Goal: Find specific fact: Find specific fact

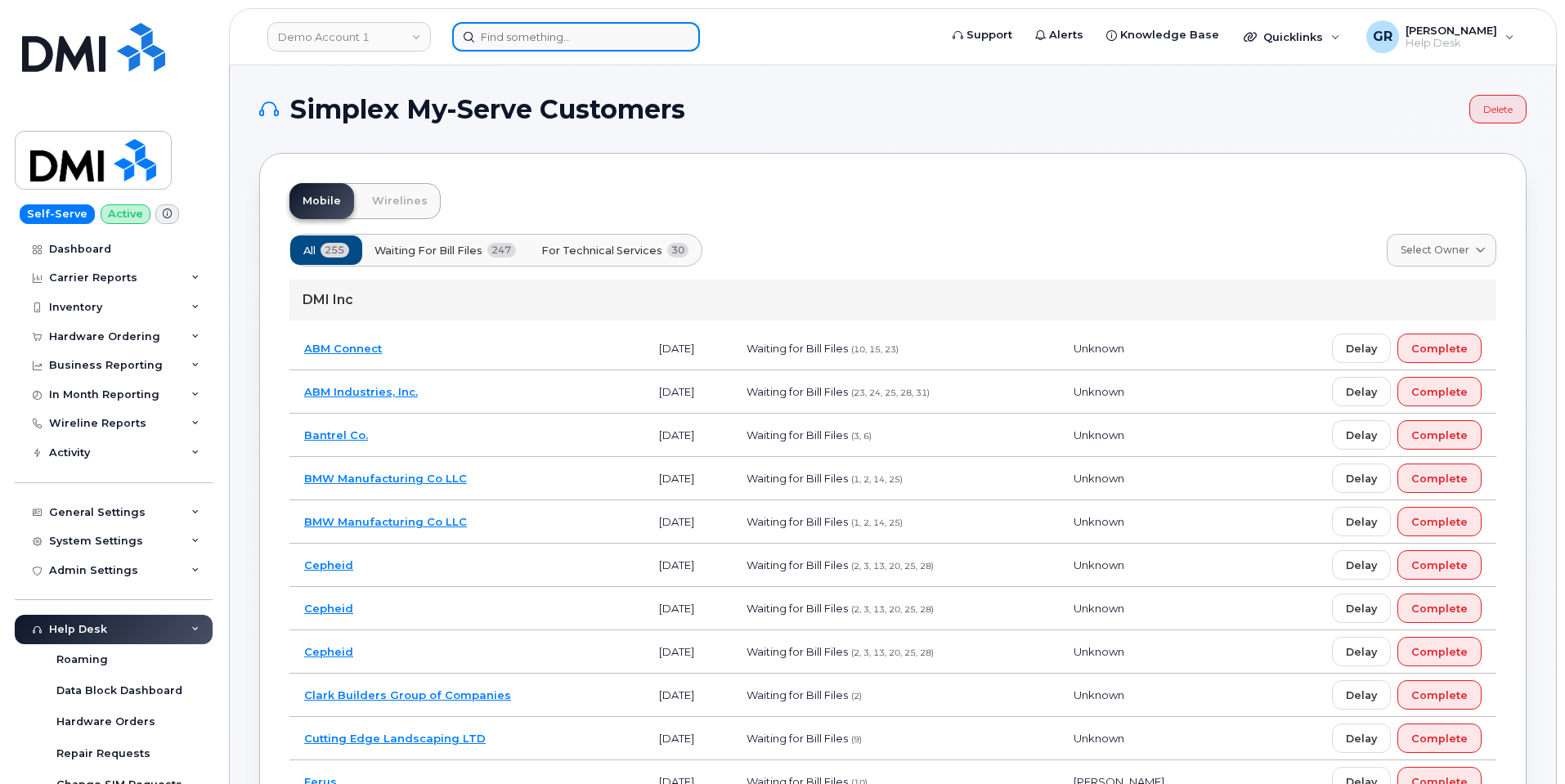
click at [491, 46] on input at bounding box center [576, 36] width 248 height 29
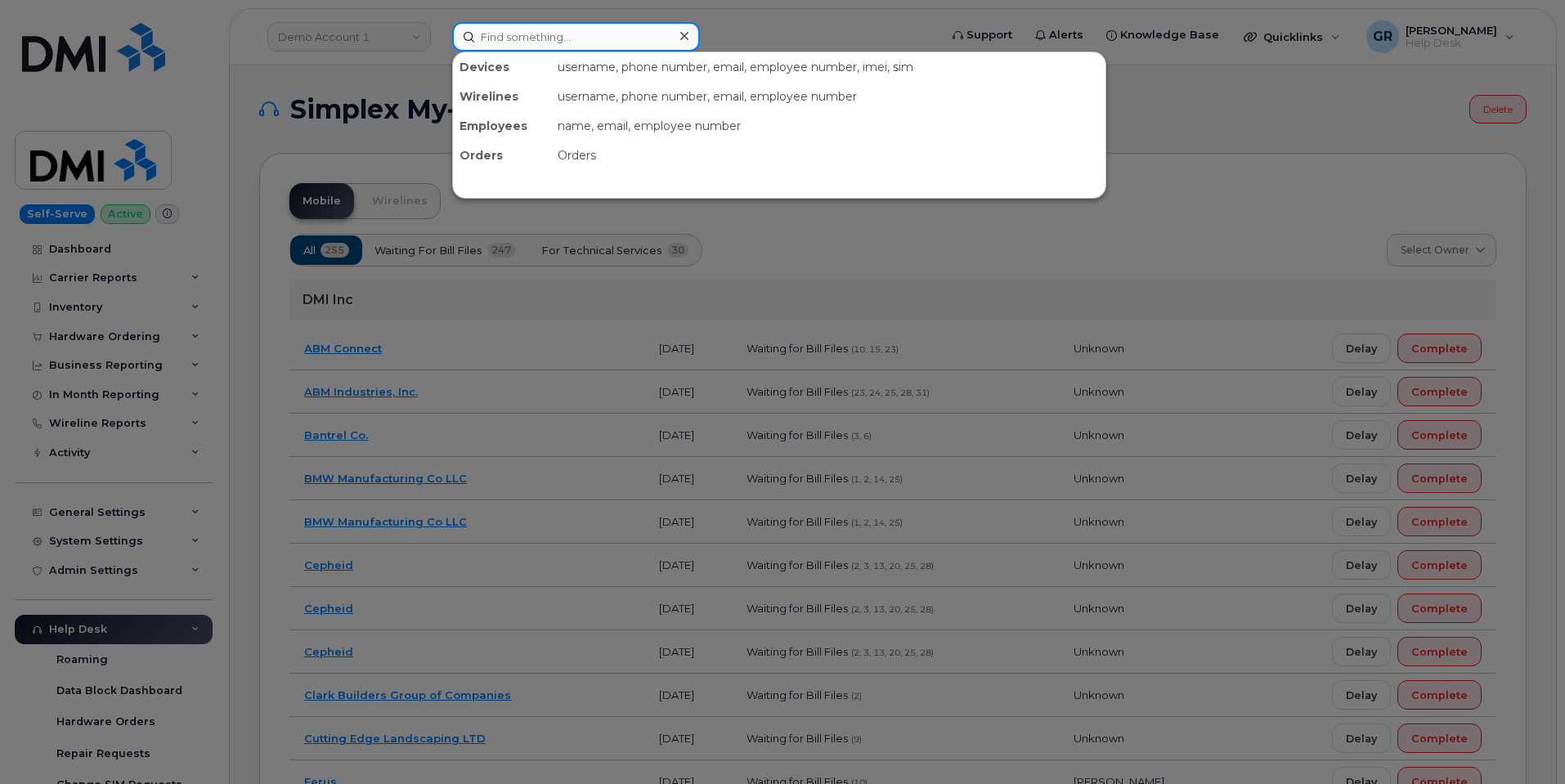
click at [555, 43] on input at bounding box center [576, 36] width 248 height 29
paste input "357491838495083"
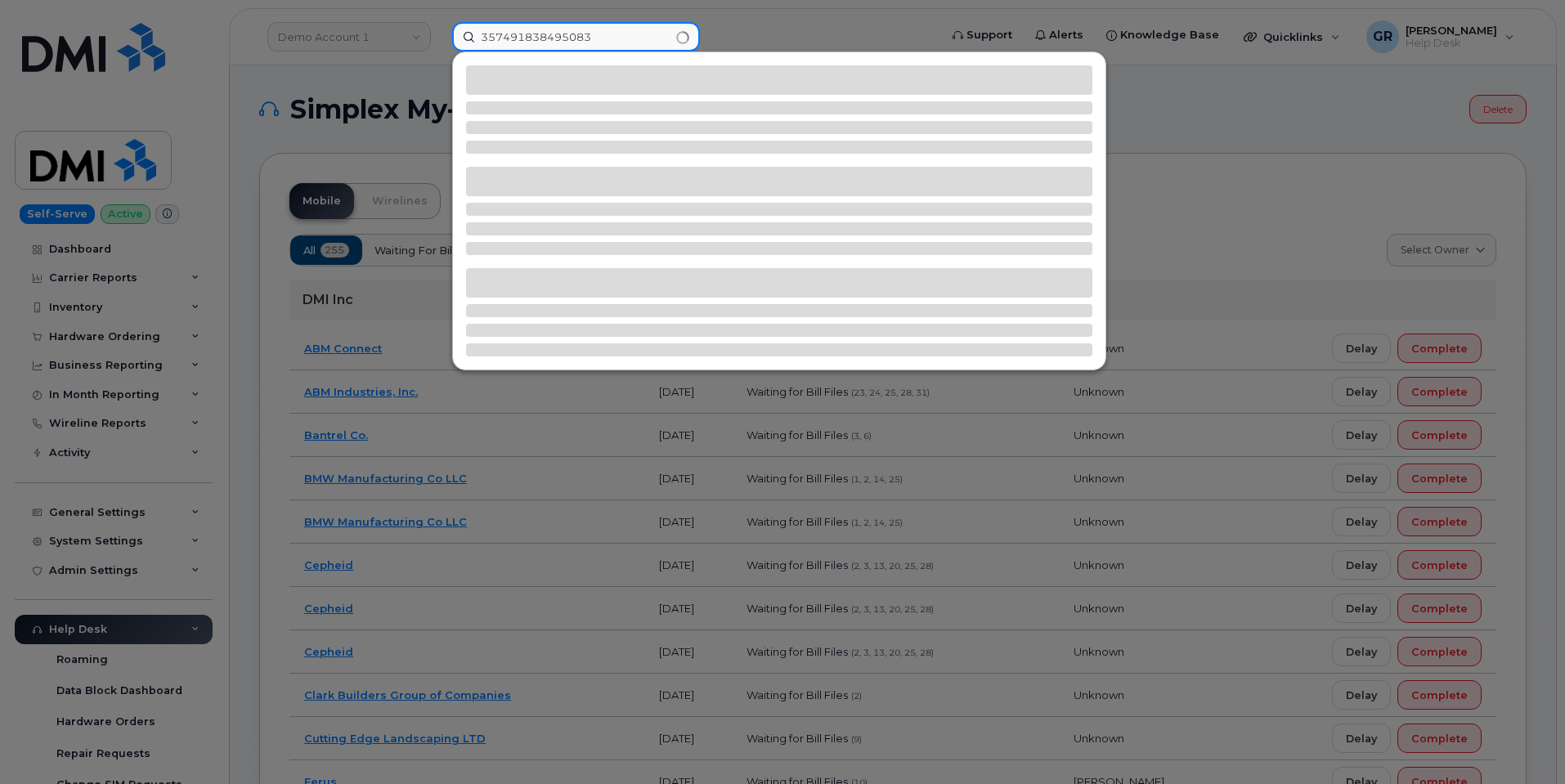
type input "357491838495083"
click at [385, 94] on div at bounding box center [782, 392] width 1565 height 784
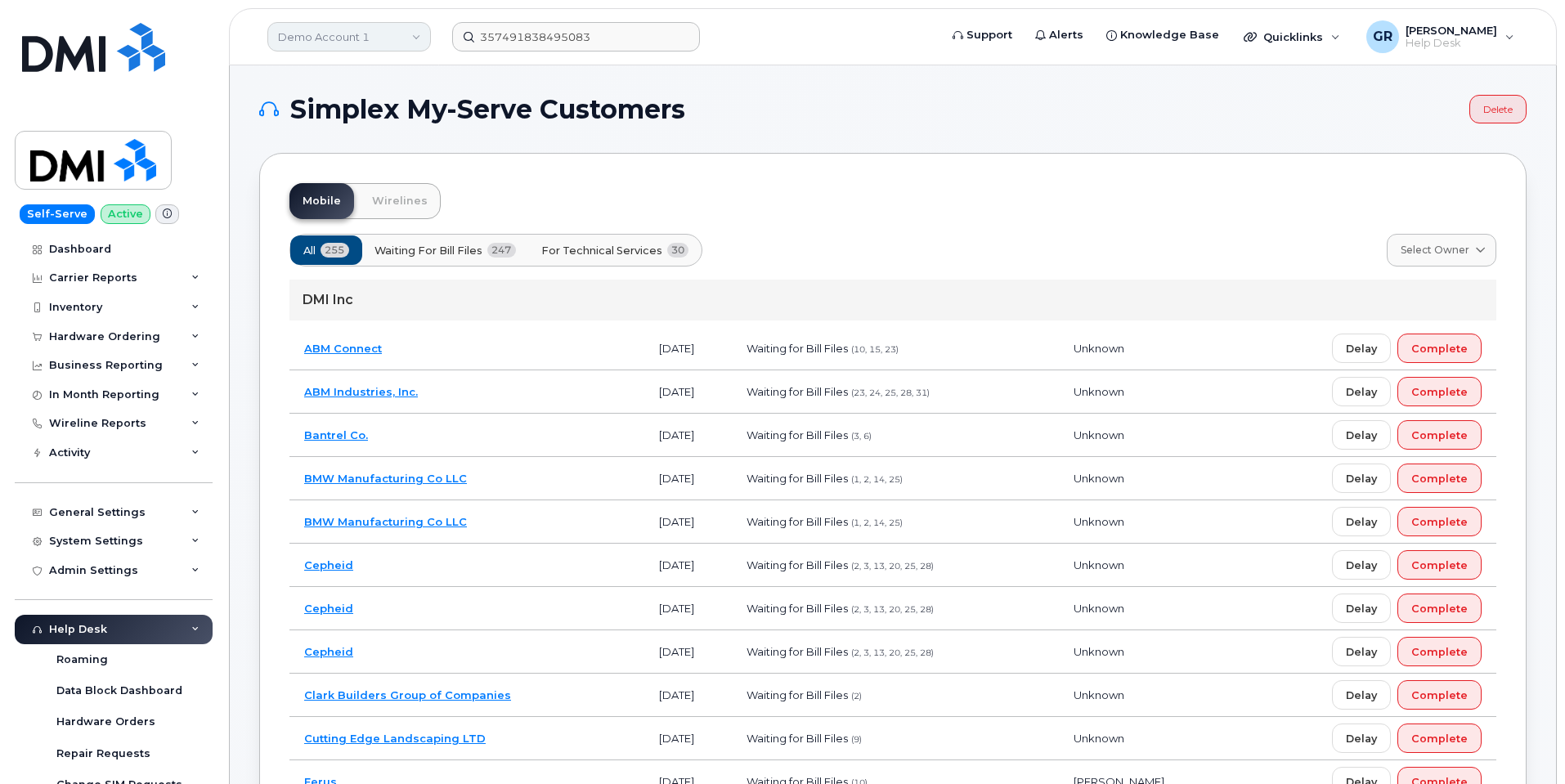
click at [379, 48] on link "Demo Account 1" at bounding box center [349, 36] width 164 height 29
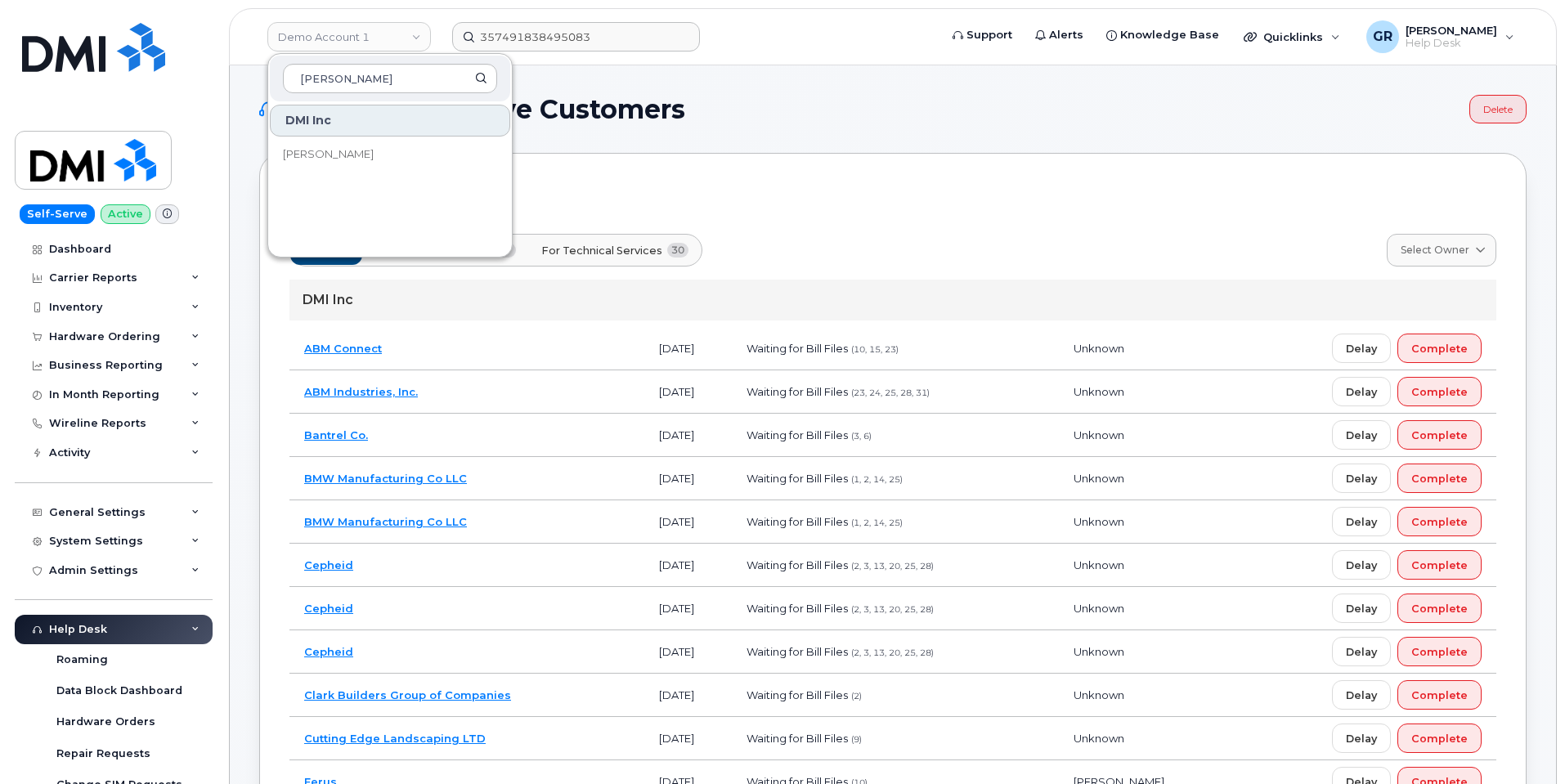
type input "rollins"
click at [365, 150] on link "Rollins" at bounding box center [390, 154] width 241 height 32
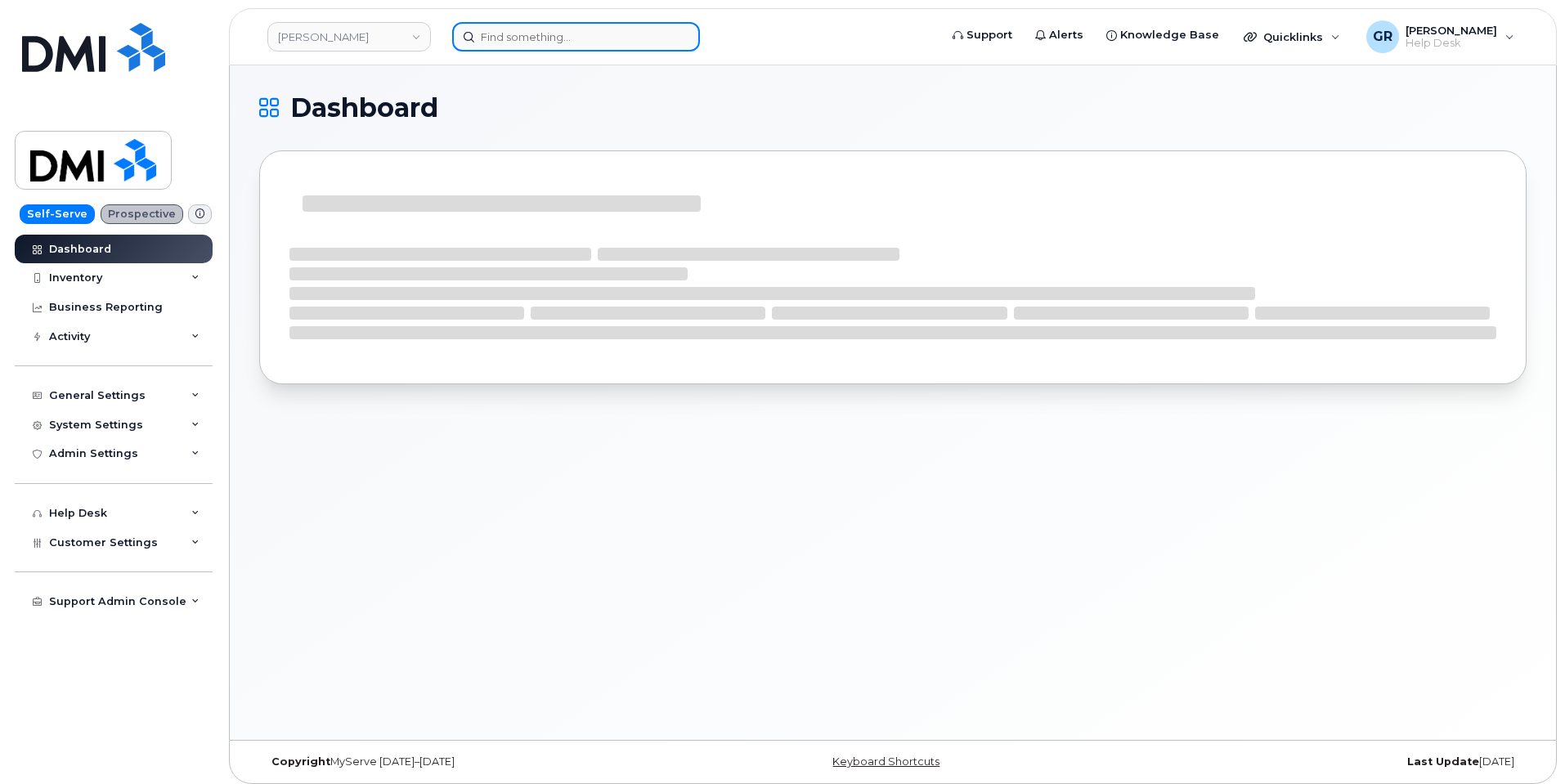
click at [574, 37] on input at bounding box center [576, 36] width 248 height 29
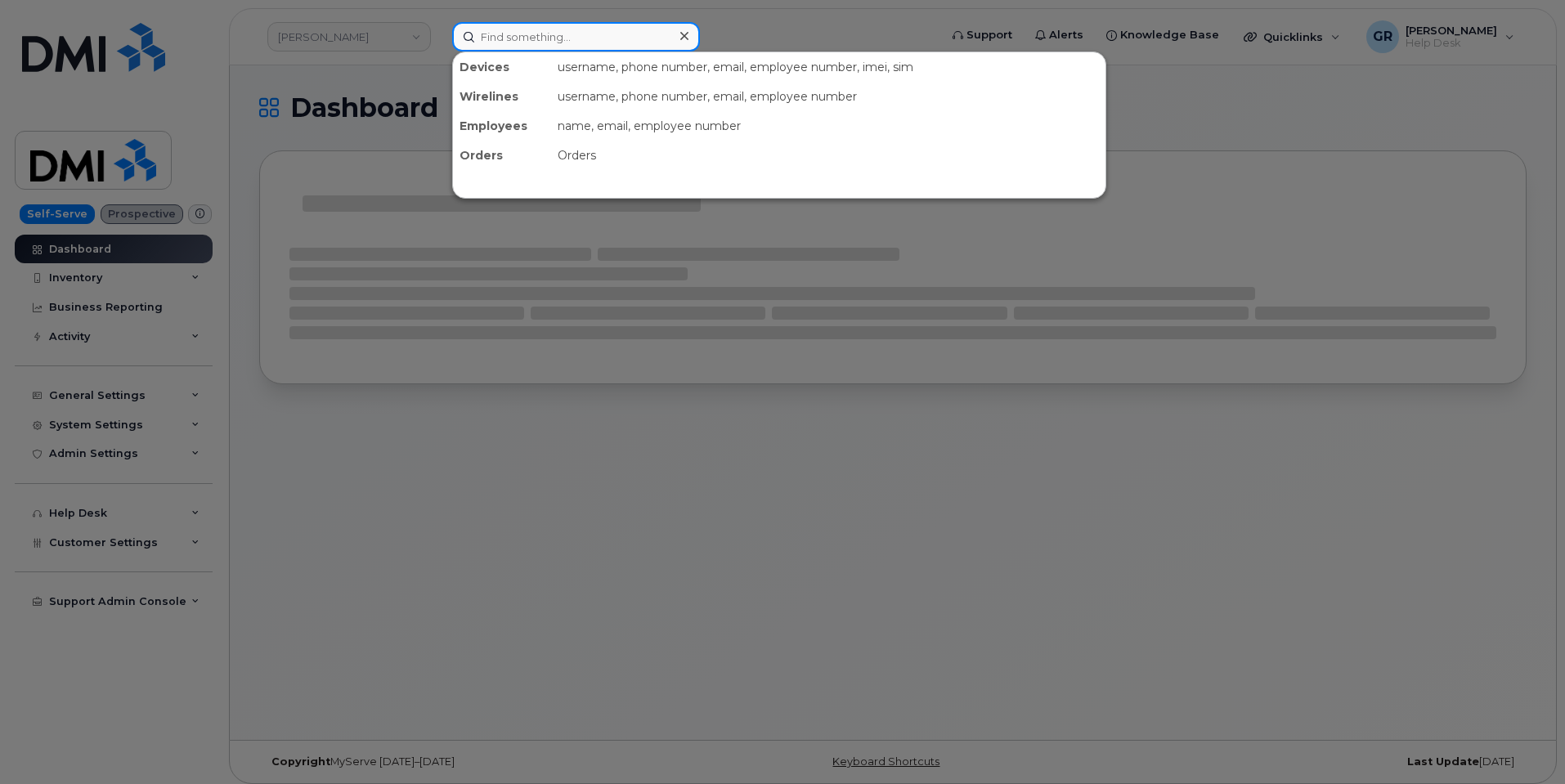
paste input "357491838495083"
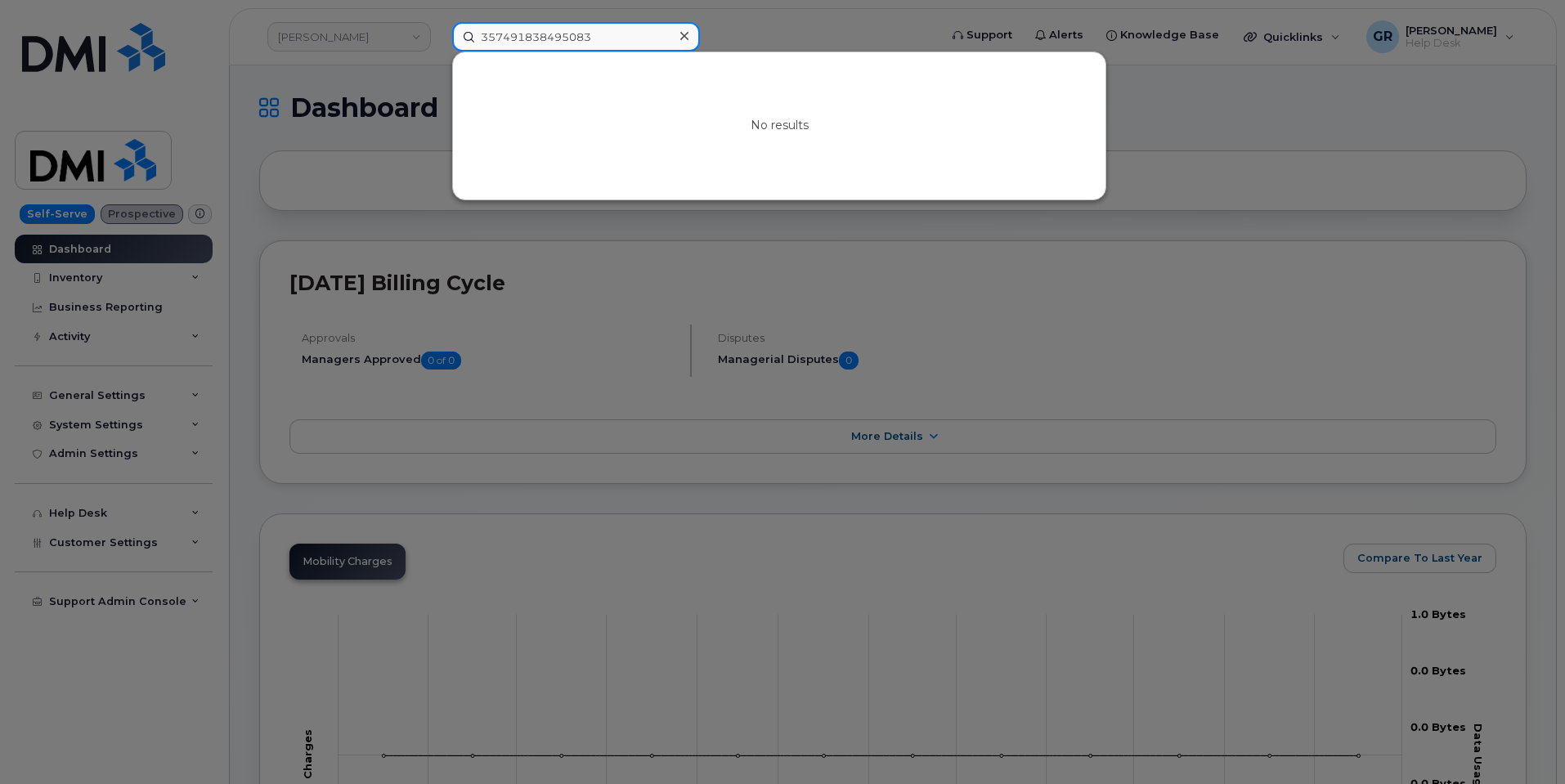
type input "357491838495083"
click at [683, 29] on div at bounding box center [684, 36] width 24 height 24
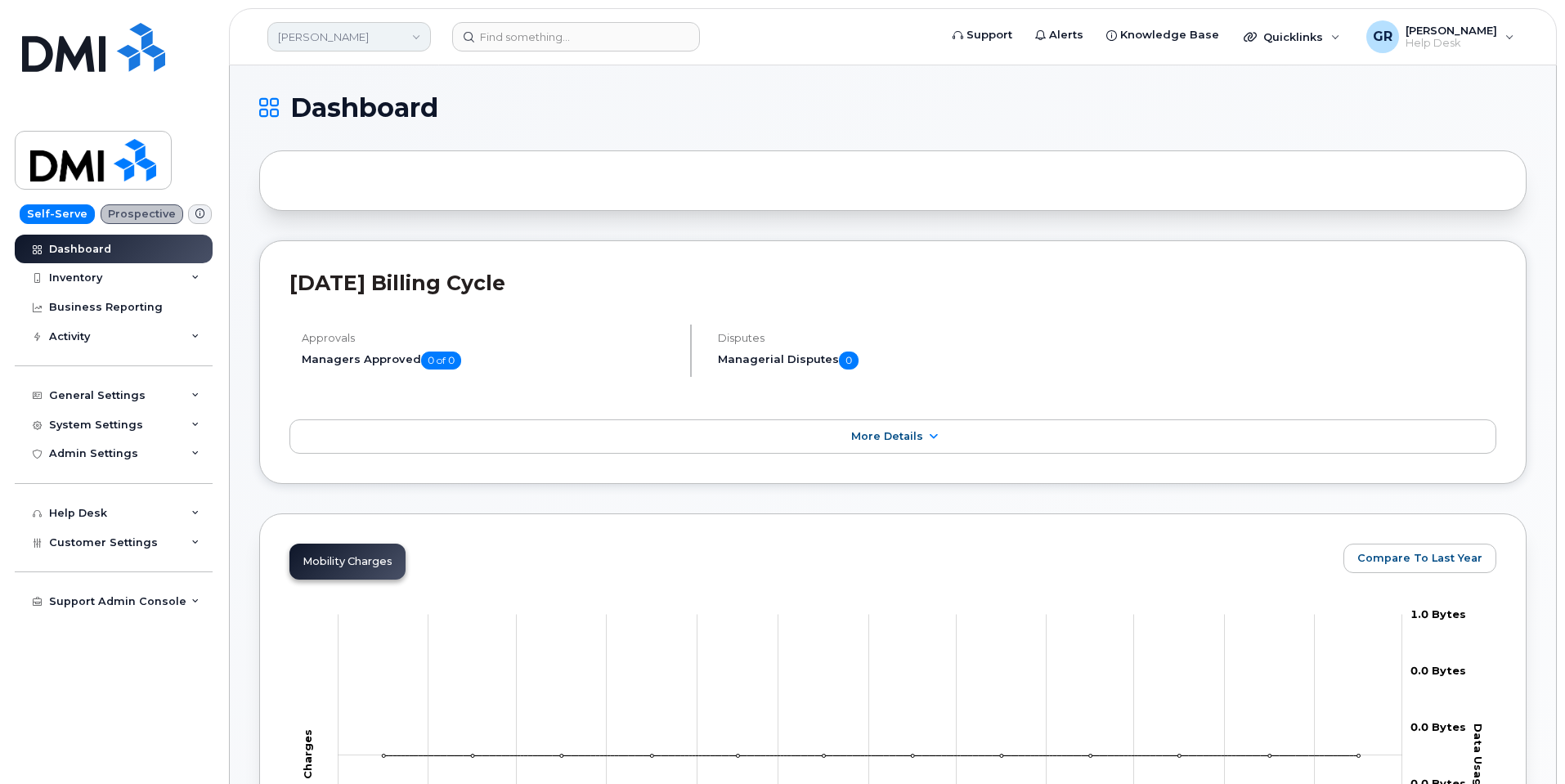
click at [350, 27] on link "Rollins" at bounding box center [349, 36] width 164 height 29
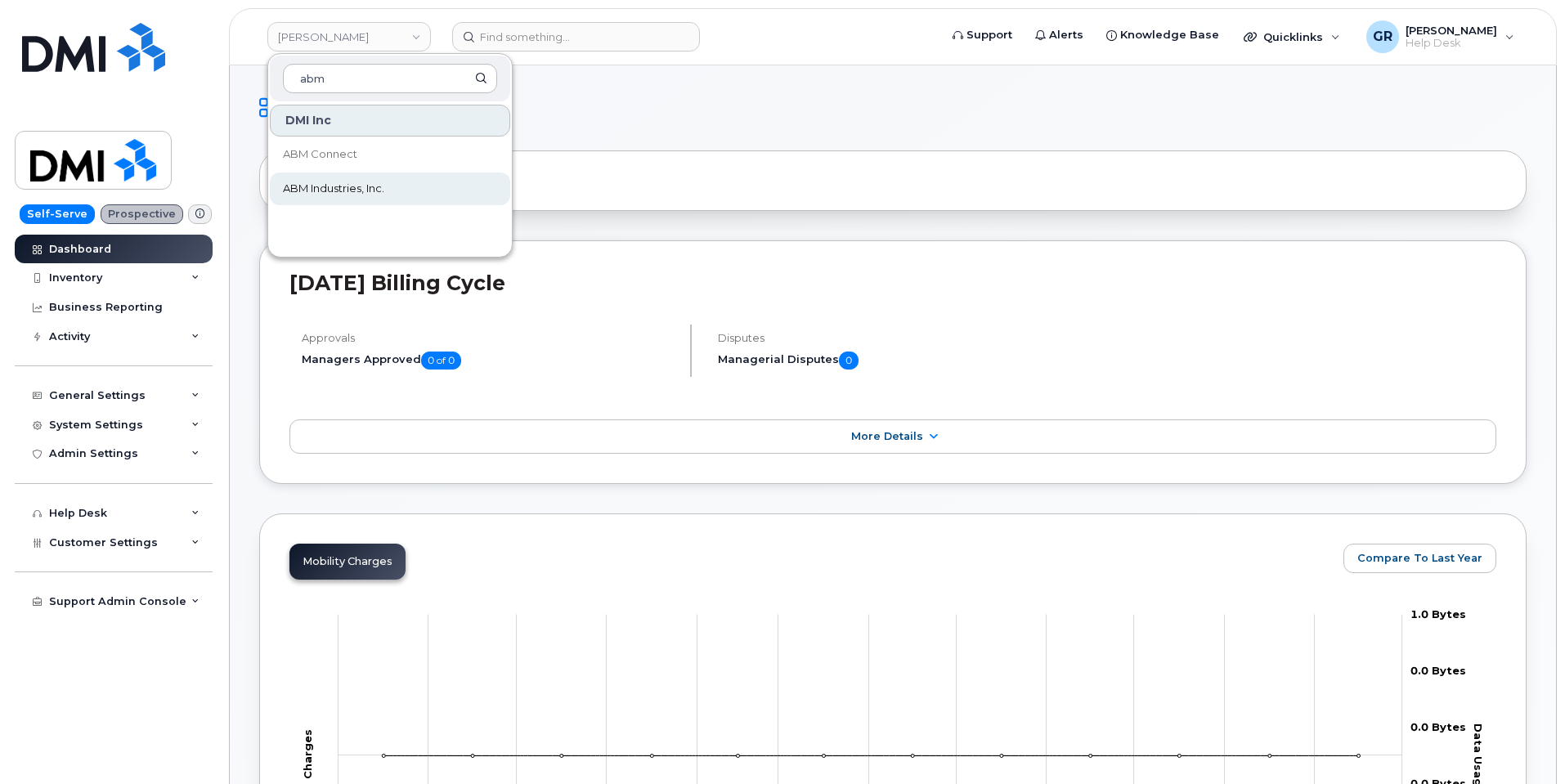
type input "abm"
click at [418, 184] on link "ABM Industries, Inc." at bounding box center [390, 188] width 241 height 32
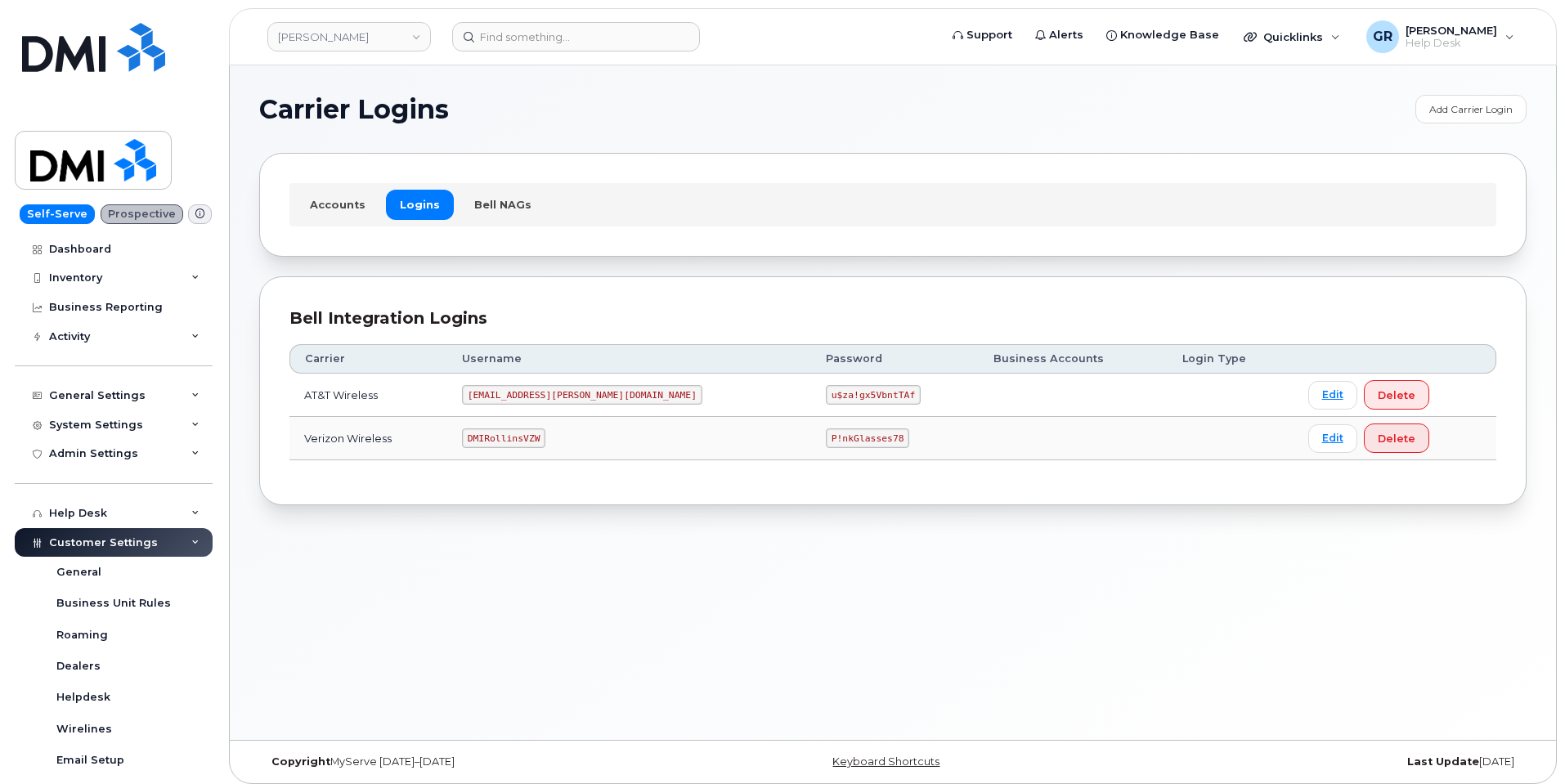
click at [826, 396] on code "u$za!gx5VbntTAf" at bounding box center [874, 394] width 95 height 20
click at [826, 395] on code "u$za!gx5VbntTAf" at bounding box center [874, 394] width 95 height 20
copy code "u$za!gx5VbntTAf"
click at [808, 314] on div "Bell Integration Logins" at bounding box center [892, 317] width 1207 height 24
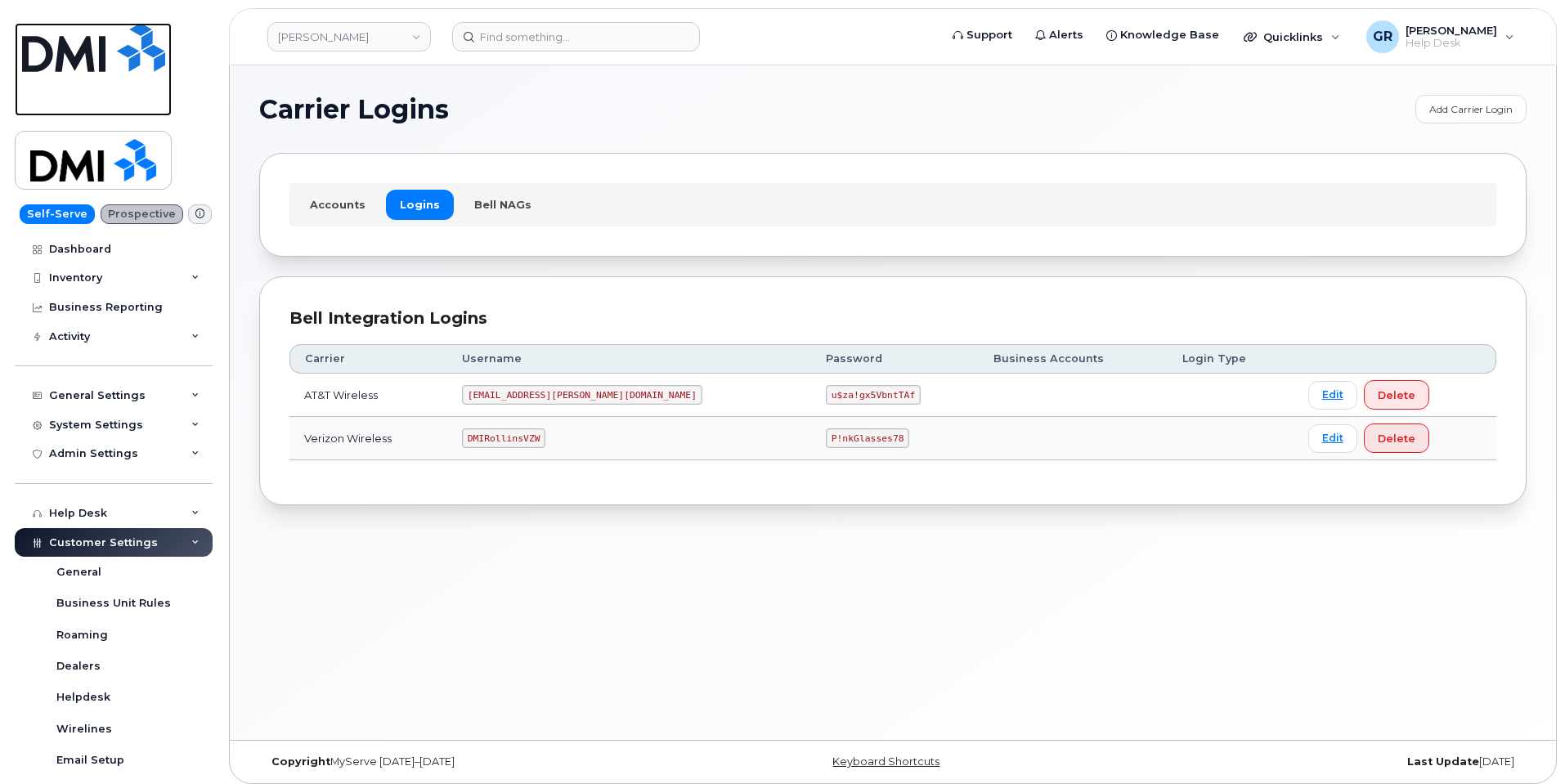
click at [89, 37] on img at bounding box center [93, 48] width 143 height 49
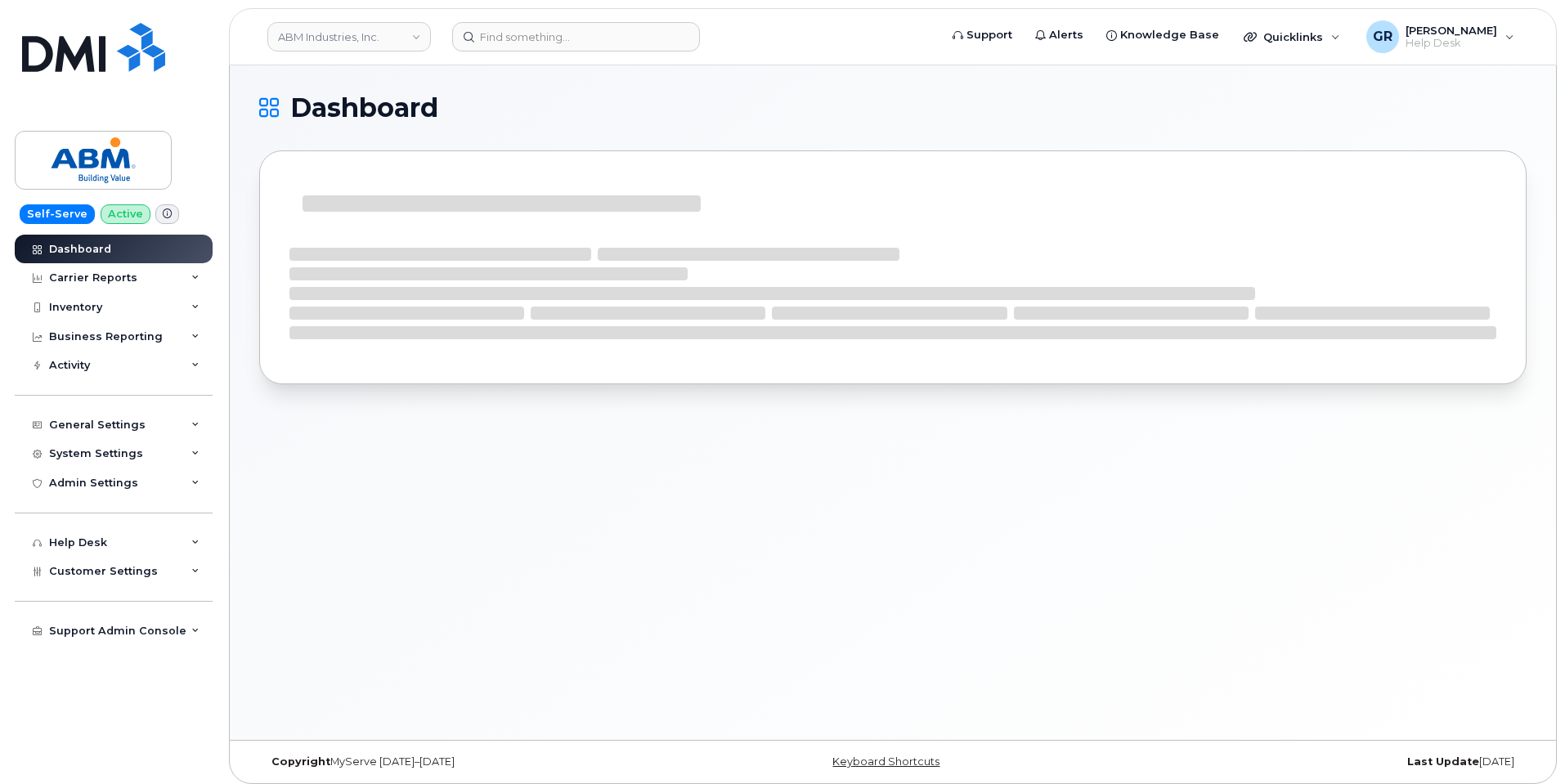
click at [547, 55] on header "ABM Industries, Inc. Support Alerts Knowledge Base Quicklinks Suspend / Cancel …" at bounding box center [893, 37] width 1328 height 57
click at [557, 42] on input at bounding box center [576, 36] width 248 height 29
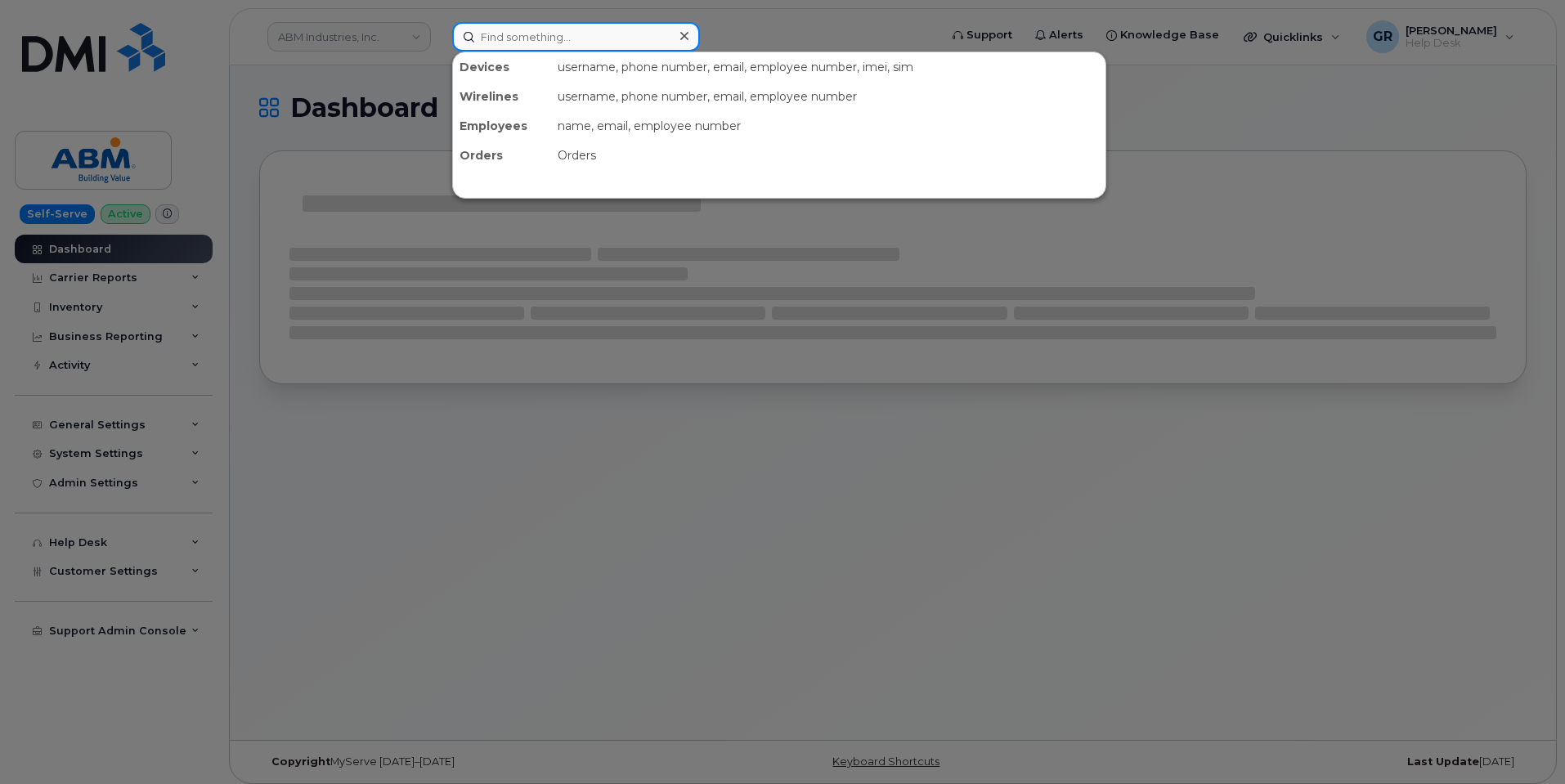
paste input "2064576694"
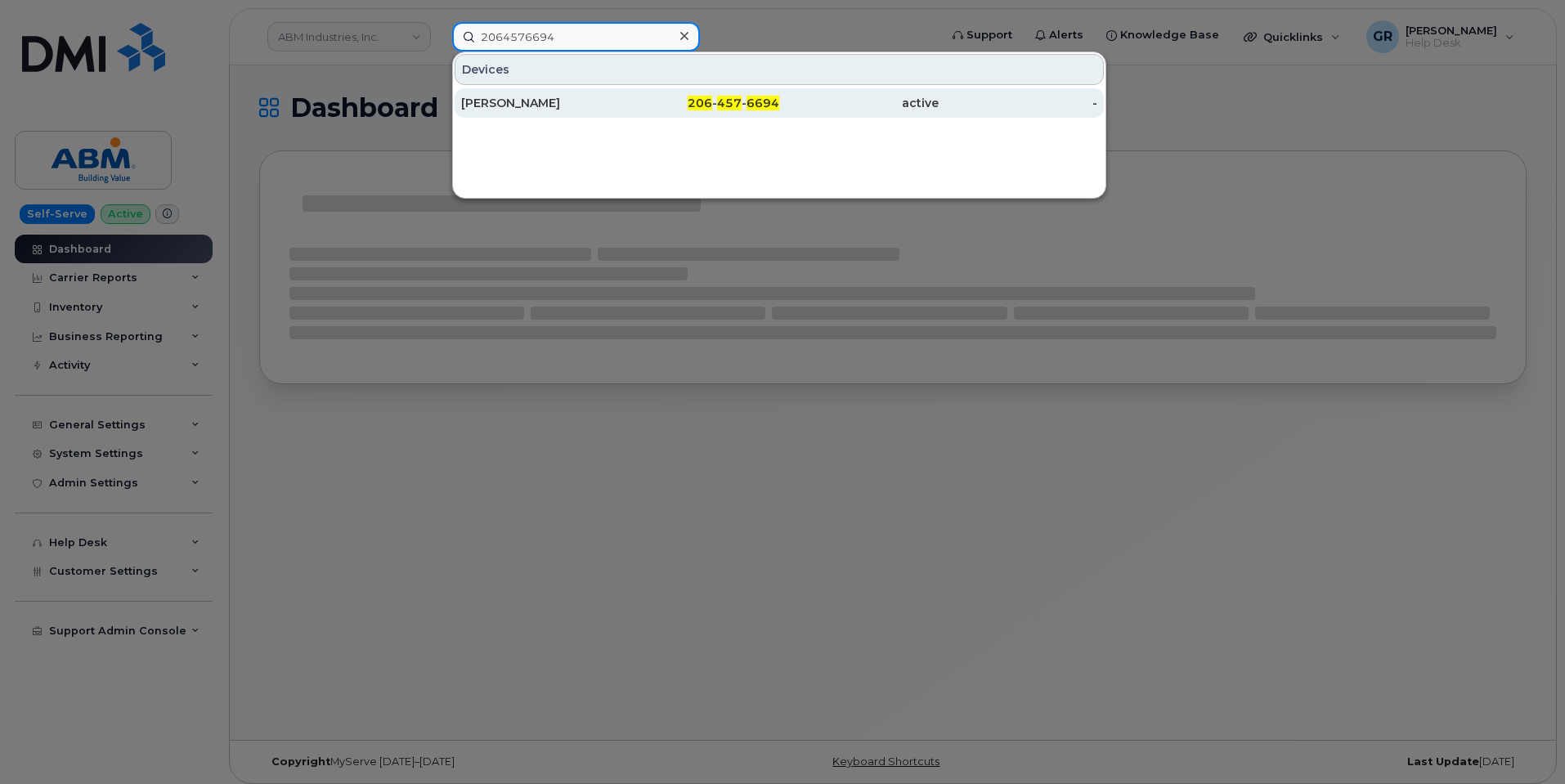
type input "2064576694"
click at [590, 100] on div "JAZZMIN BARUELA" at bounding box center [541, 103] width 160 height 16
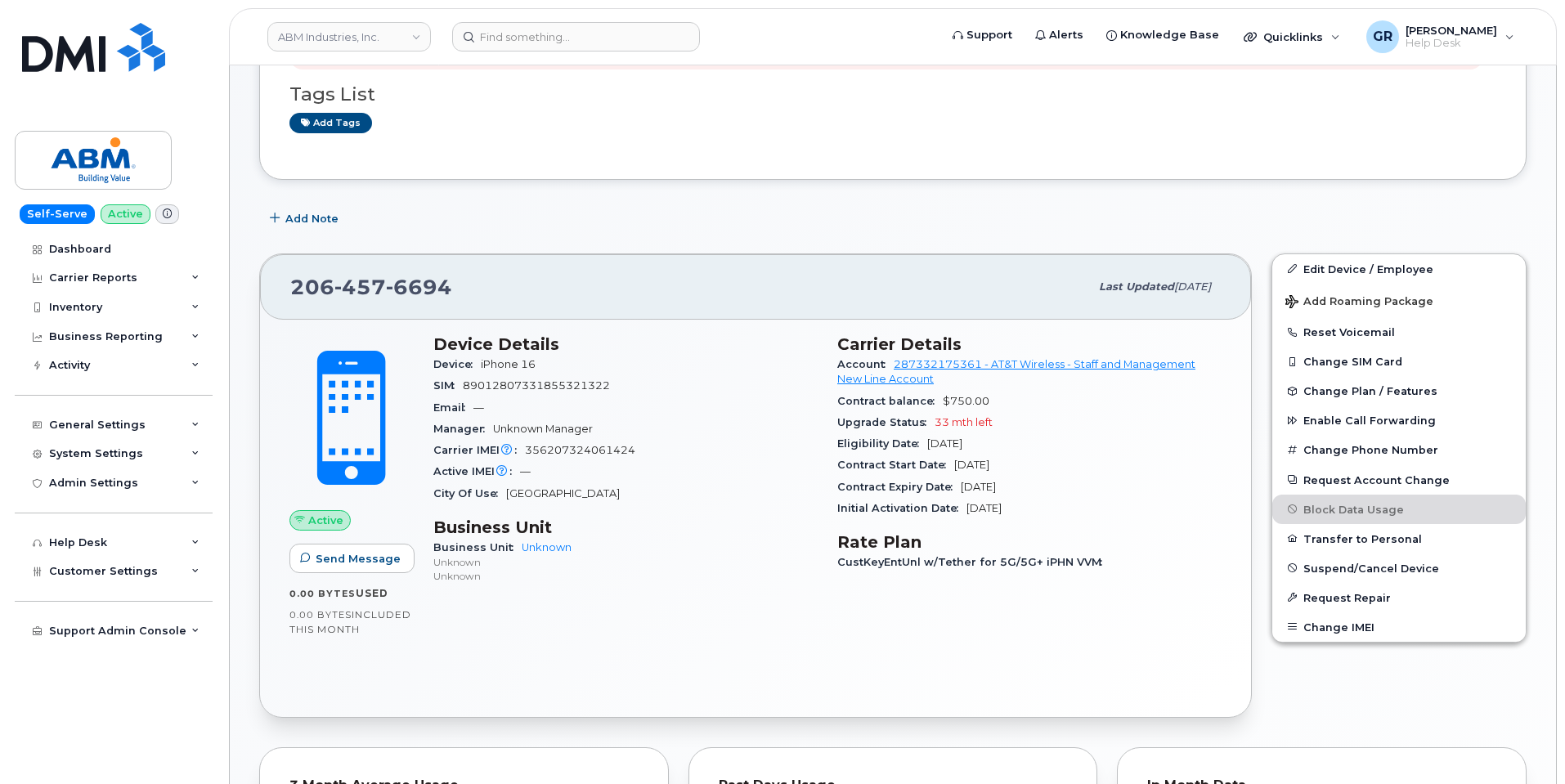
scroll to position [245, 0]
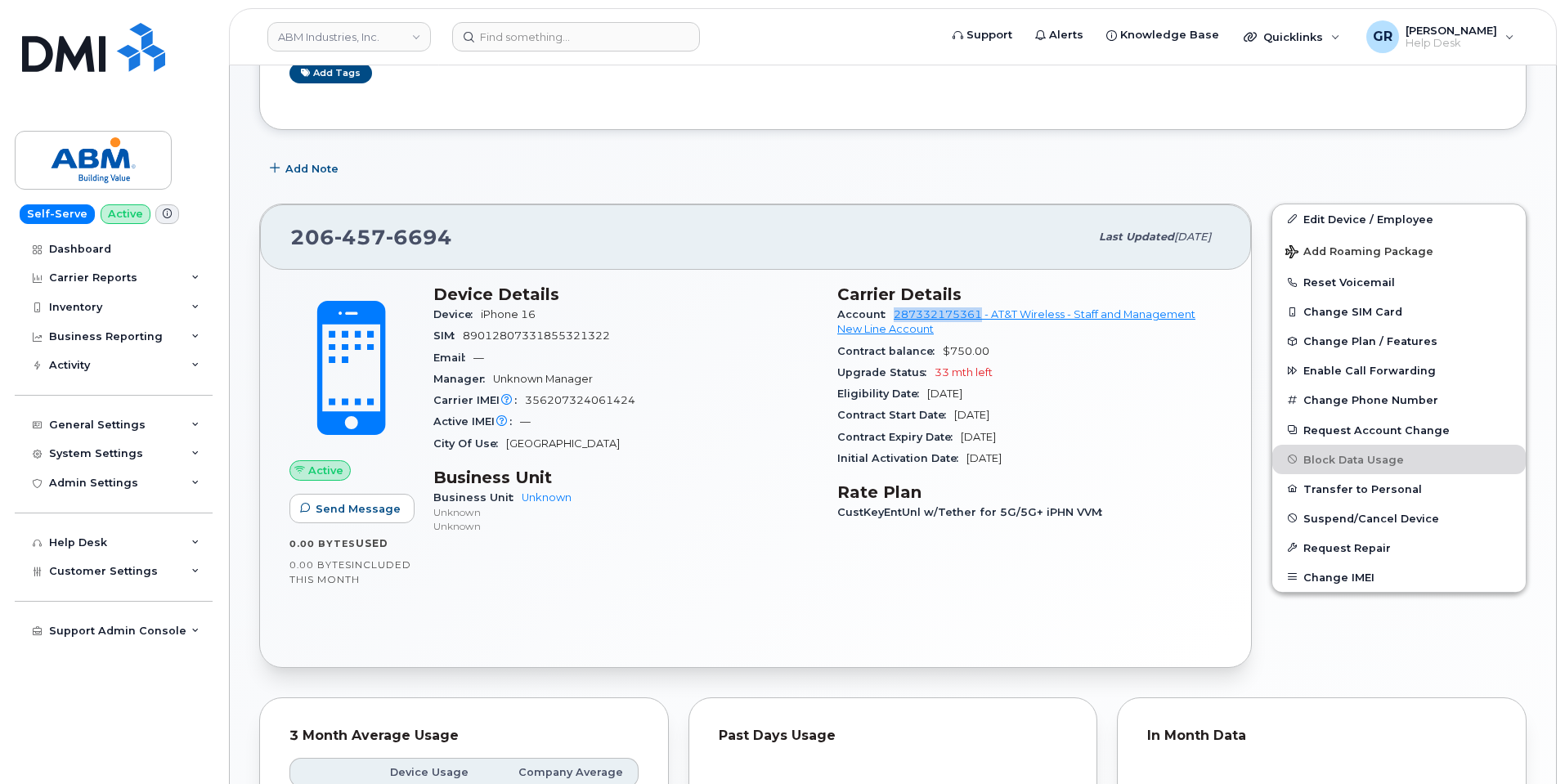
drag, startPoint x: 892, startPoint y: 314, endPoint x: 980, endPoint y: 320, distance: 88.2
click at [980, 320] on div "Account 287332175361 - AT&T Wireless - Staff and Management New Line Account" at bounding box center [1030, 322] width 384 height 37
copy link "287332175361"
drag, startPoint x: 614, startPoint y: 336, endPoint x: 465, endPoint y: 335, distance: 149.0
click at [465, 335] on div "SIM 89012807331855321322" at bounding box center [626, 335] width 384 height 21
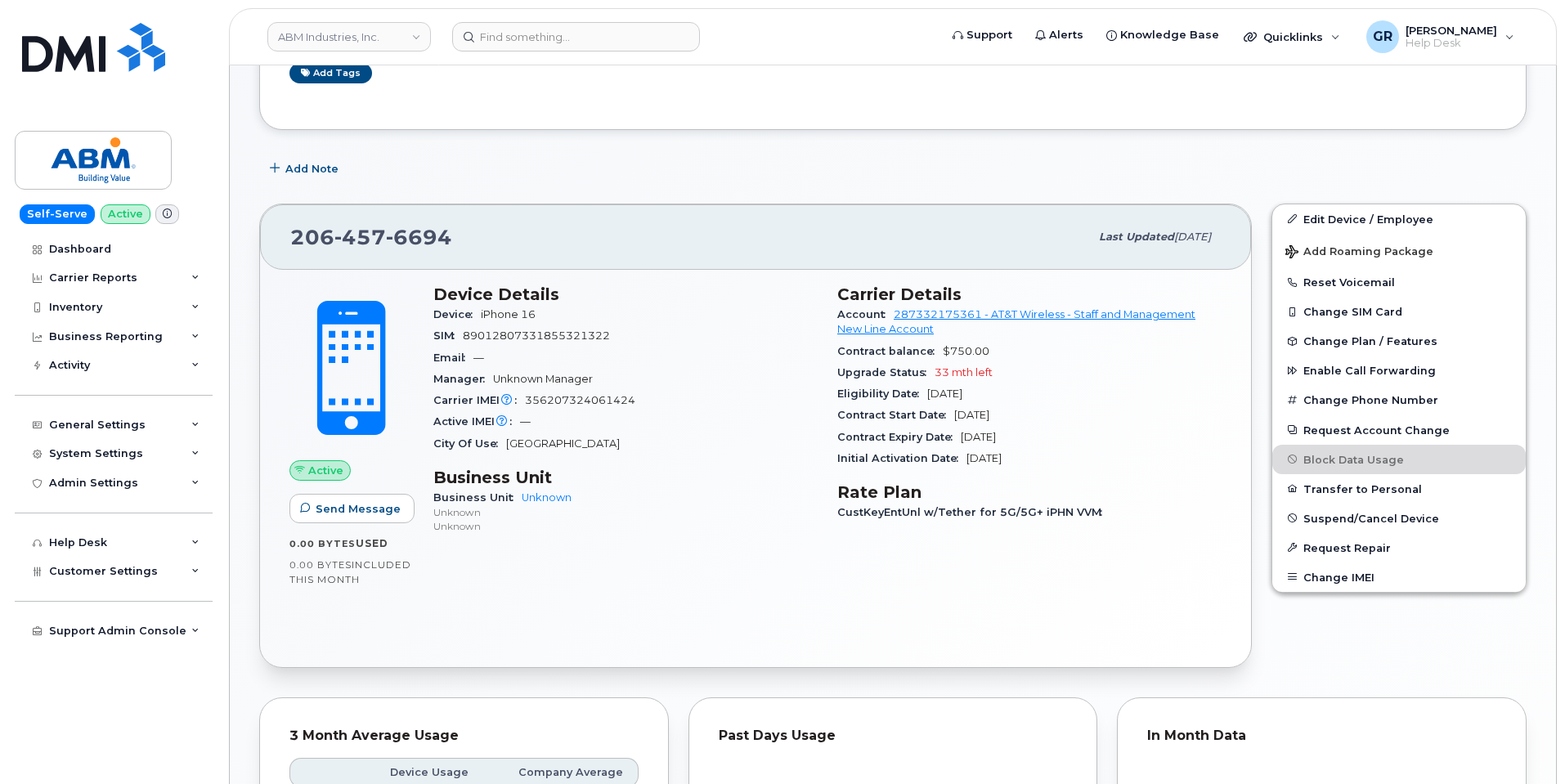
click at [663, 563] on div "Device Details Device iPhone 16 SIM 89012807331855321322 Email — Manager Unknow…" at bounding box center [827, 439] width 808 height 329
drag, startPoint x: 448, startPoint y: 242, endPoint x: 281, endPoint y: 242, distance: 167.0
click at [281, 242] on div "206 457 6694 Last updated Jul 25, 2025" at bounding box center [755, 237] width 991 height 66
copy span "206 457 6694"
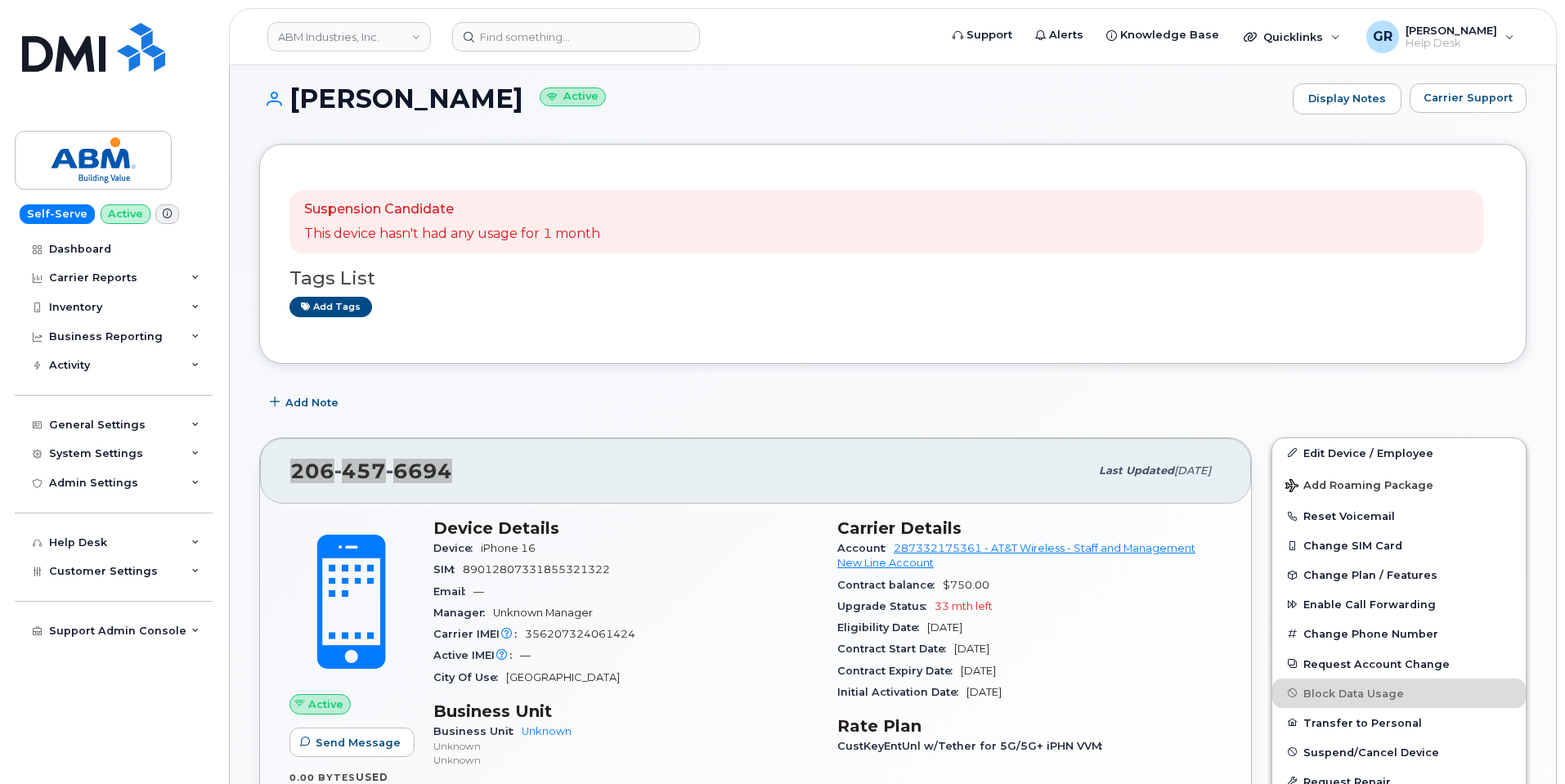
scroll to position [0, 0]
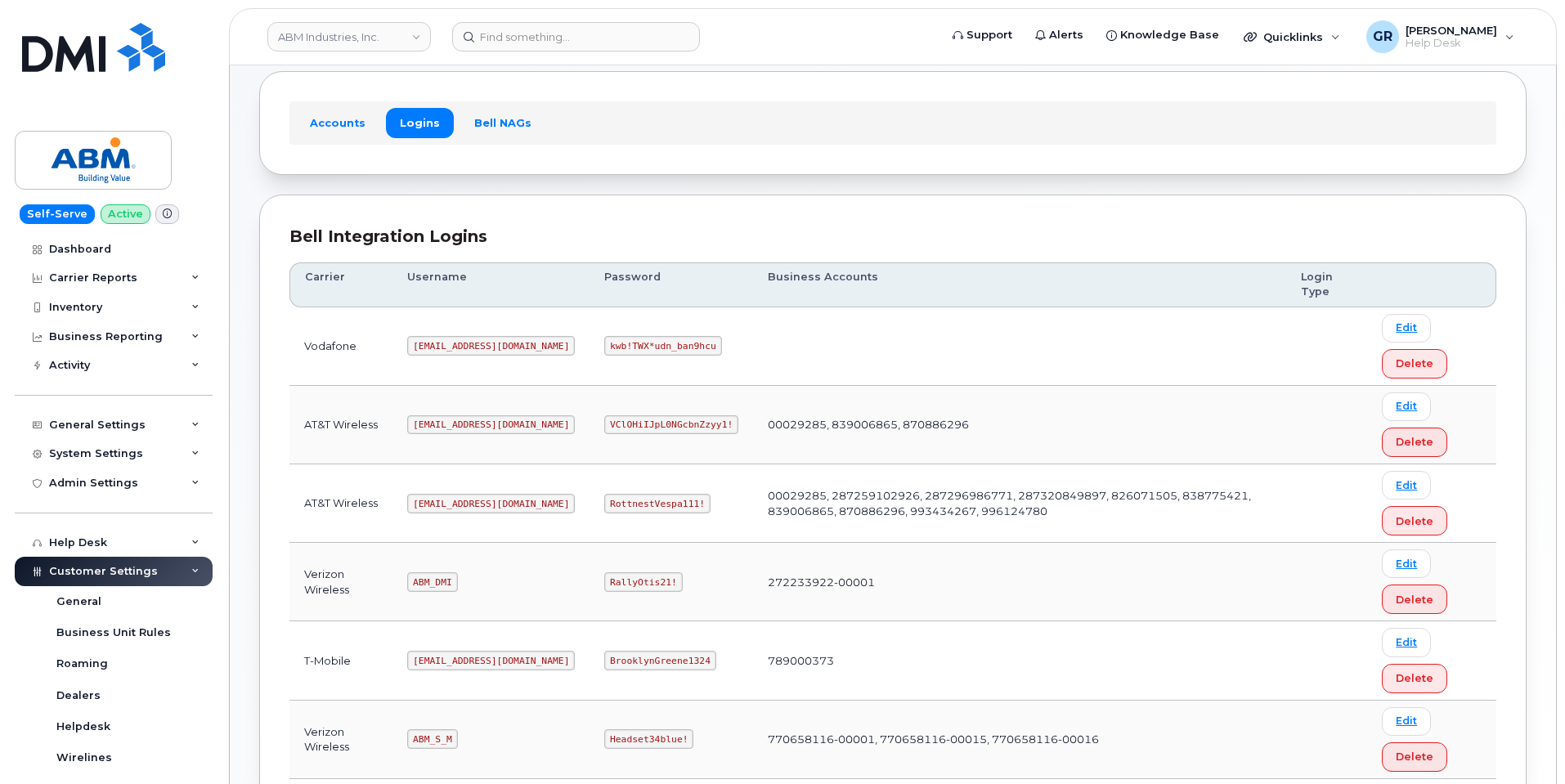
scroll to position [163, 0]
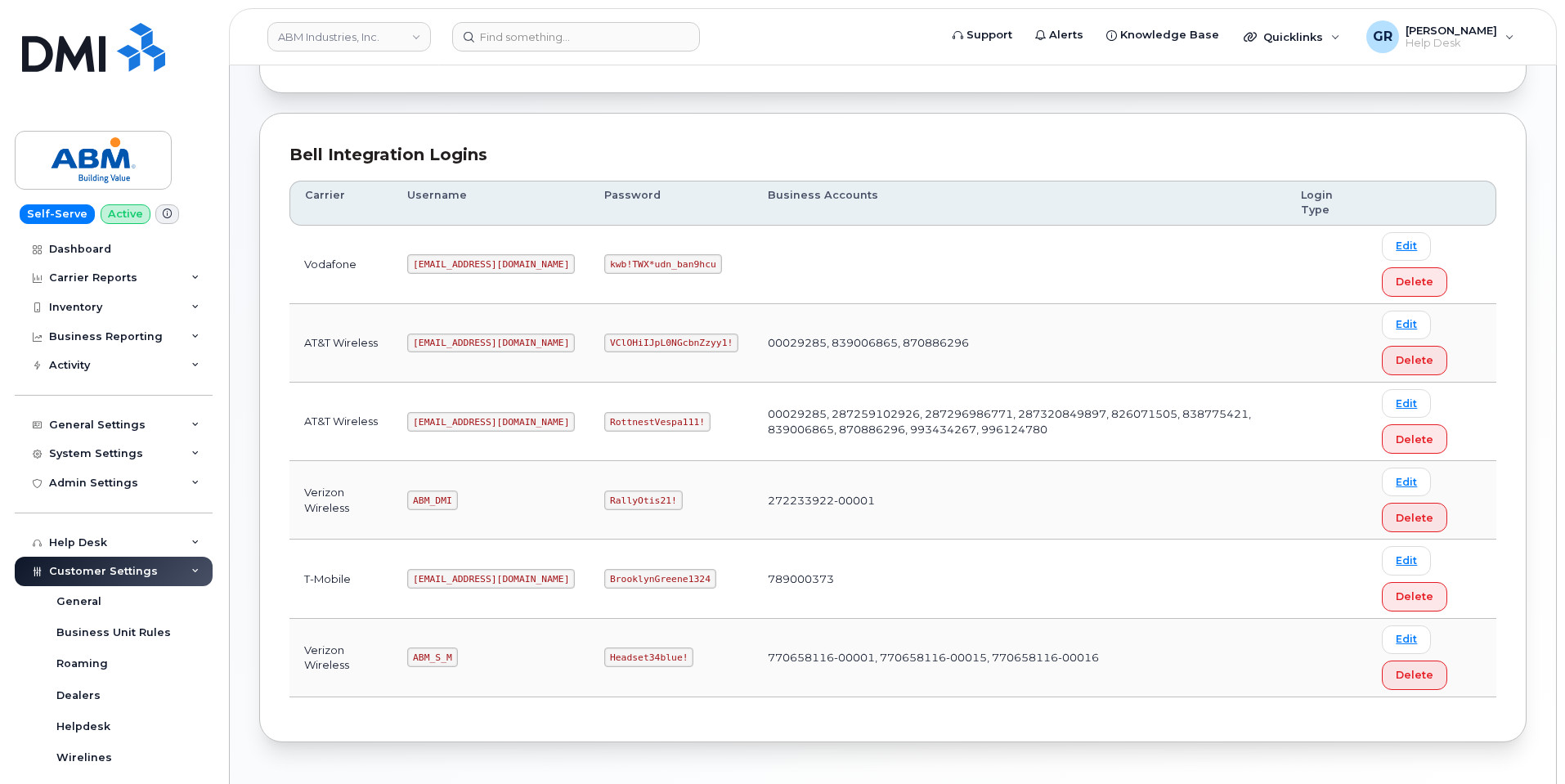
click at [446, 343] on code "[EMAIL_ADDRESS][DOMAIN_NAME]" at bounding box center [491, 343] width 167 height 20
click at [446, 343] on code "tphillips@dminc.com" at bounding box center [491, 343] width 167 height 20
click at [906, 133] on div "Bell Integration Logins Carrier Username Password Business Accounts Login Type …" at bounding box center [893, 428] width 1267 height 629
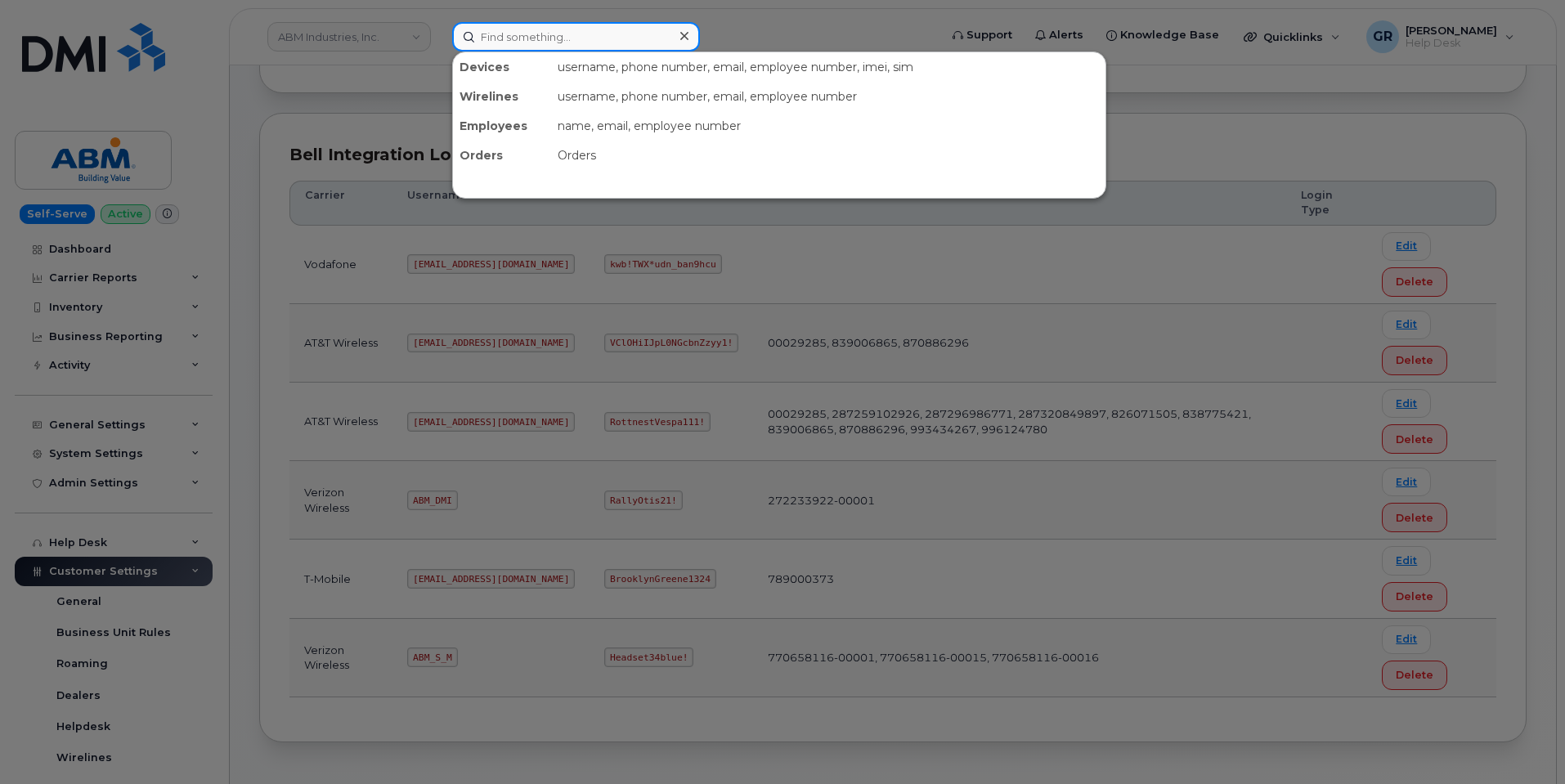
click at [587, 38] on input at bounding box center [576, 36] width 248 height 29
paste input "287332175361"
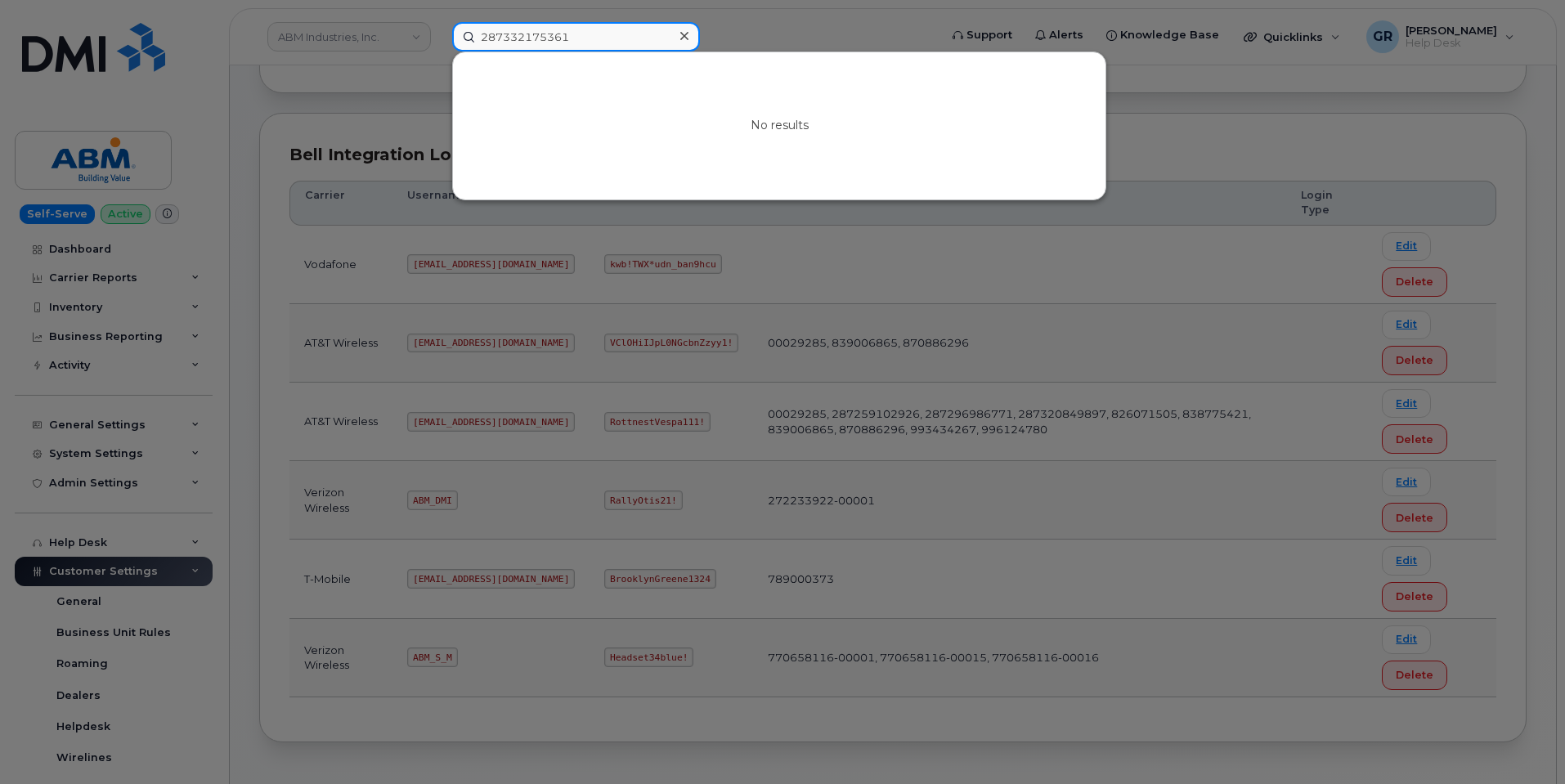
type input "287332175361"
click at [366, 131] on div at bounding box center [782, 392] width 1565 height 784
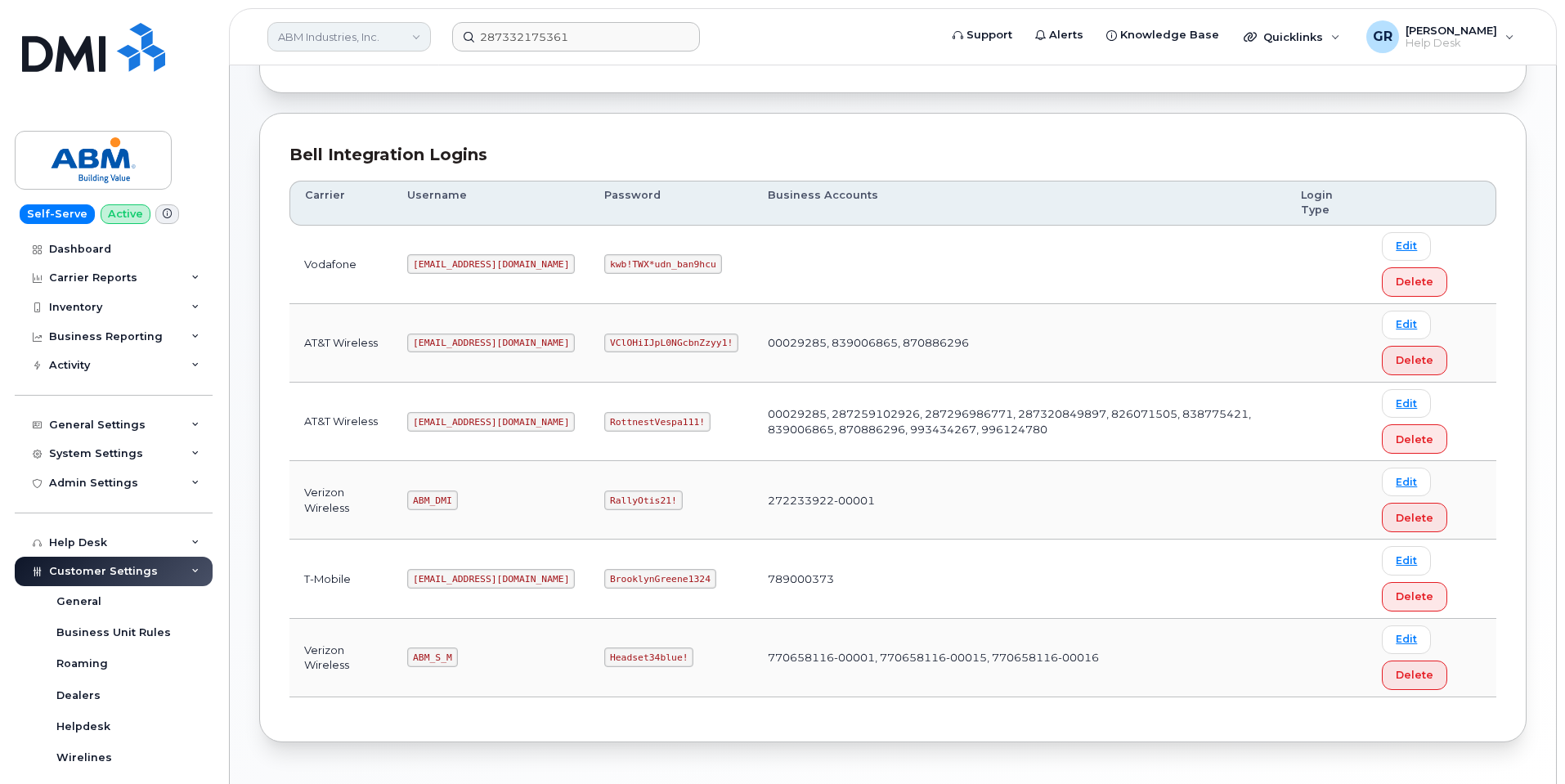
click at [373, 38] on link "ABM Industries, Inc." at bounding box center [349, 36] width 164 height 29
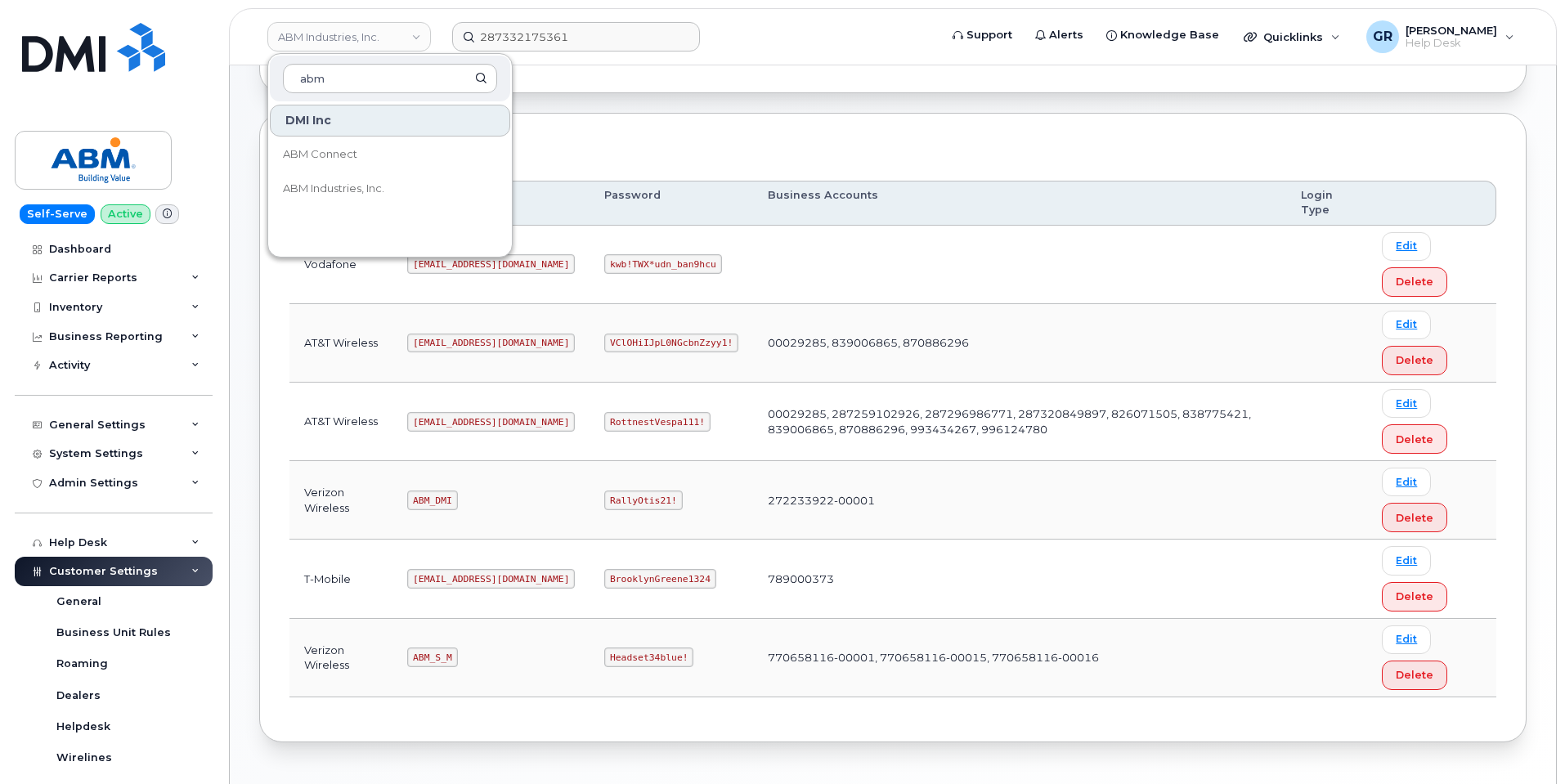
type input "abm"
click at [472, 342] on code "tphillips@dminc.com" at bounding box center [491, 343] width 167 height 20
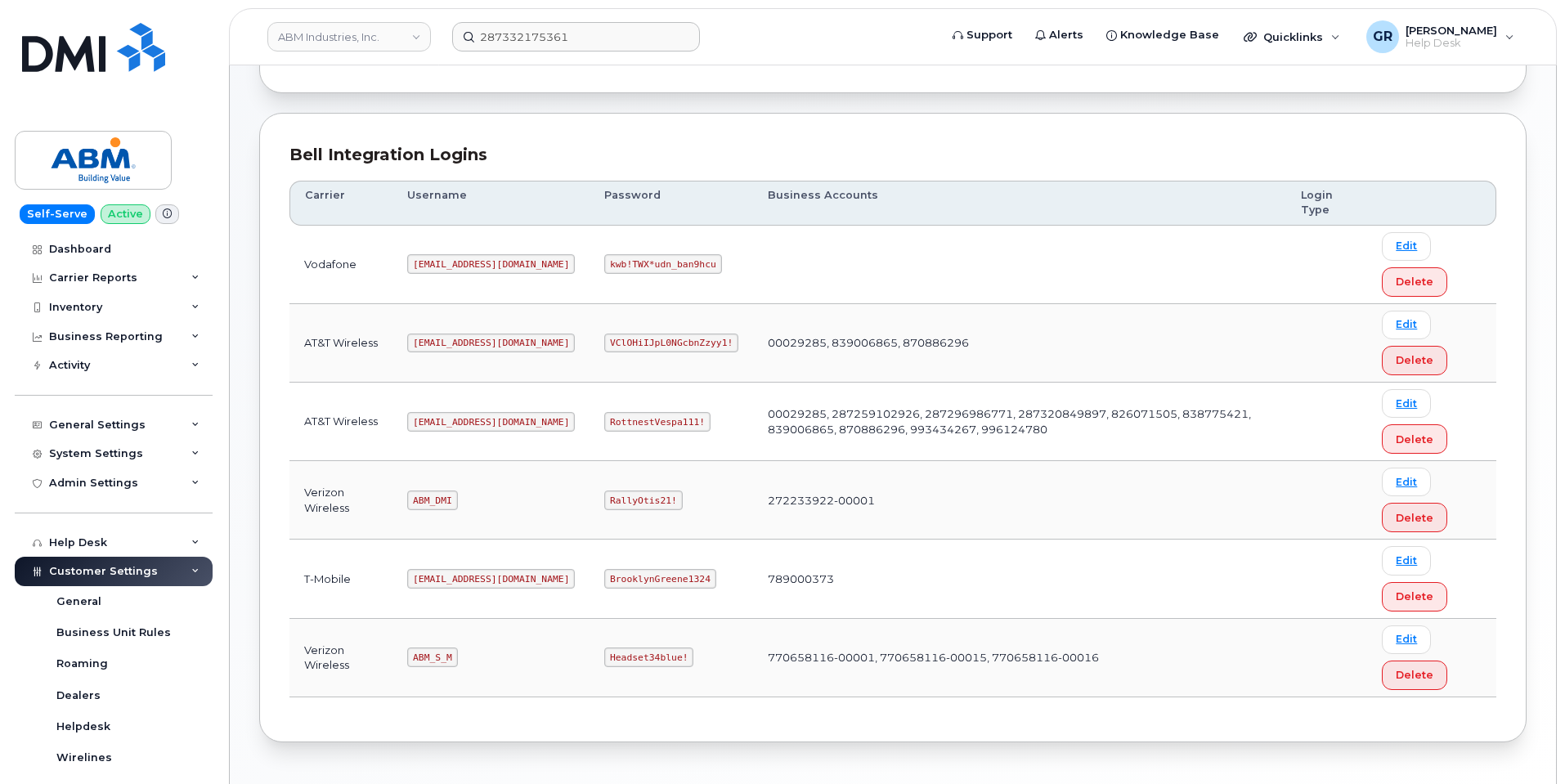
click at [468, 341] on code "tphillips@dminc.com" at bounding box center [491, 343] width 167 height 20
click at [467, 341] on code "tphillips@dminc.com" at bounding box center [491, 343] width 167 height 20
click at [463, 341] on code "tphillips@dminc.com" at bounding box center [491, 343] width 167 height 20
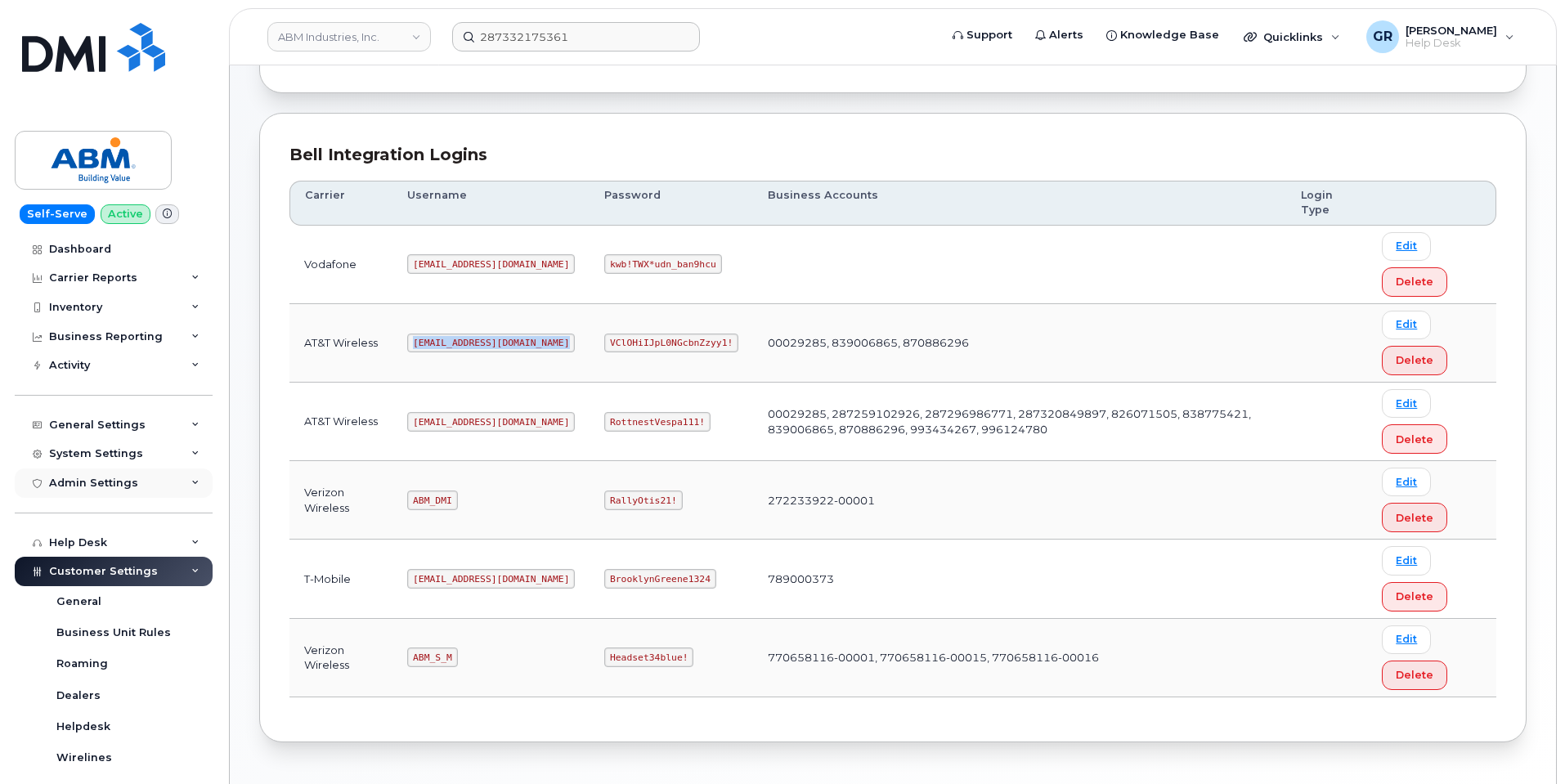
copy code "tphillips@dminc.com"
click at [462, 343] on code "tphillips@dminc.com" at bounding box center [491, 343] width 167 height 20
click at [724, 29] on form "287332175361" at bounding box center [690, 36] width 475 height 29
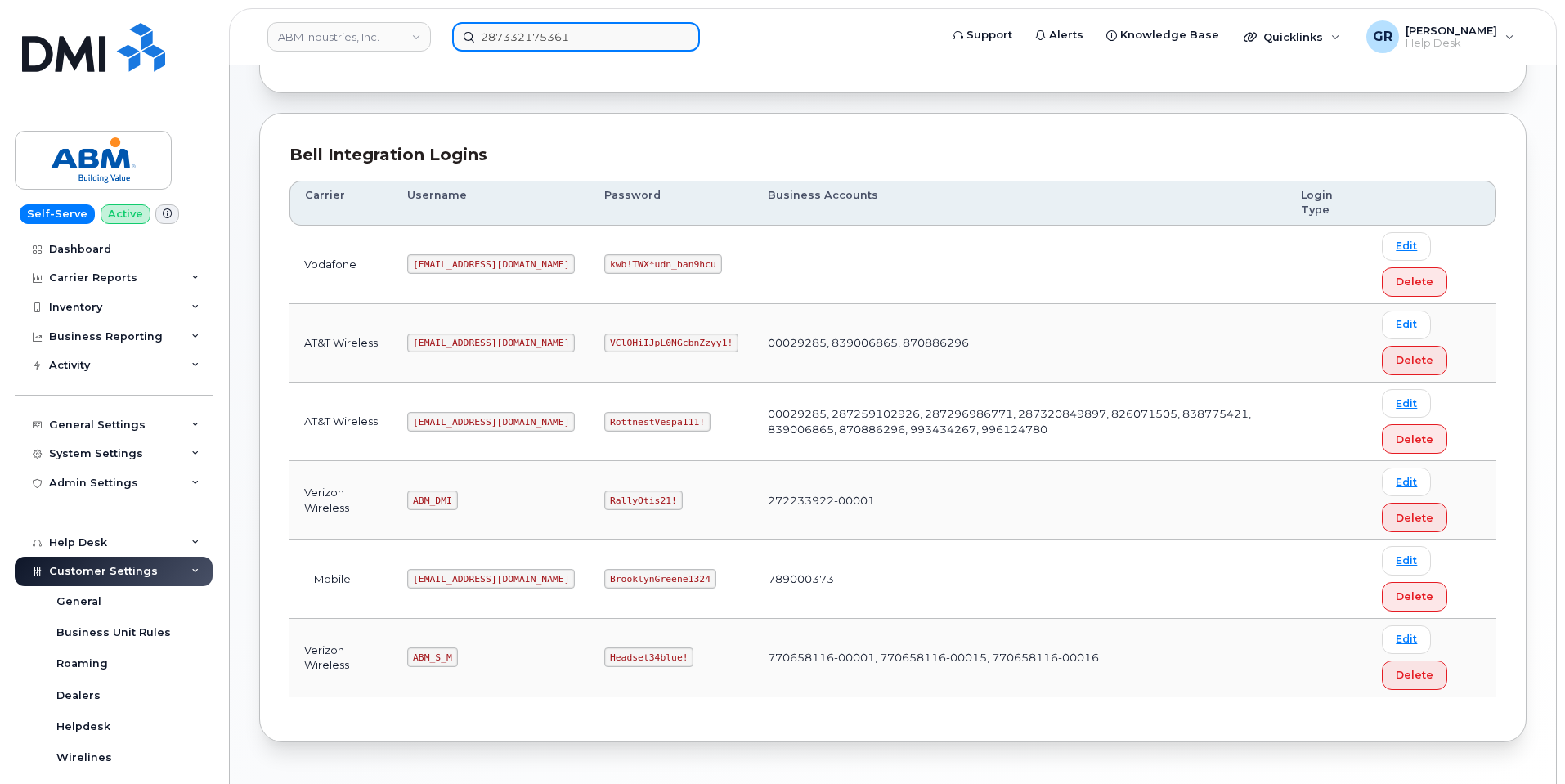
click at [626, 38] on input "287332175361" at bounding box center [576, 36] width 248 height 29
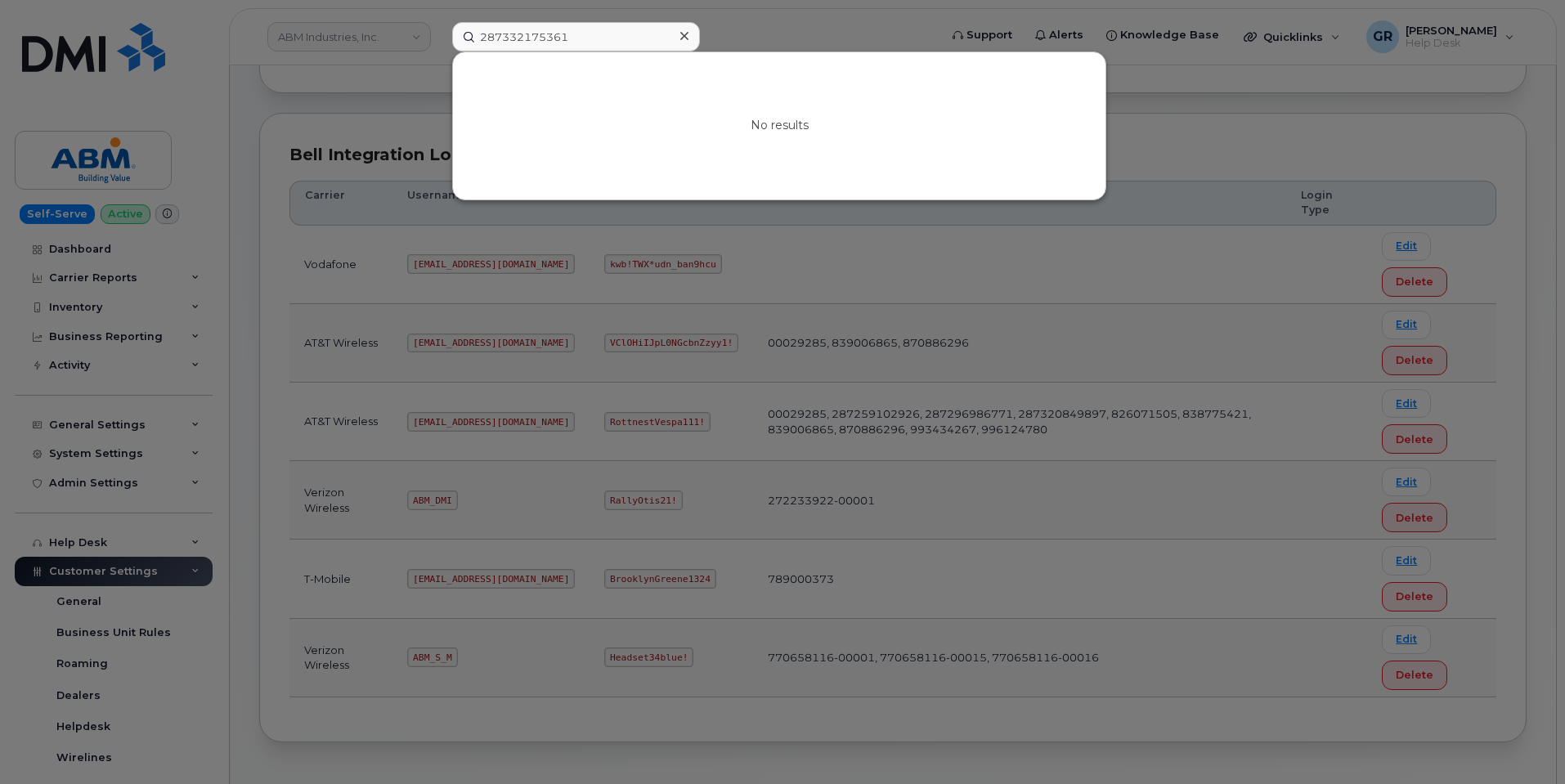
click at [331, 113] on div at bounding box center [782, 392] width 1565 height 784
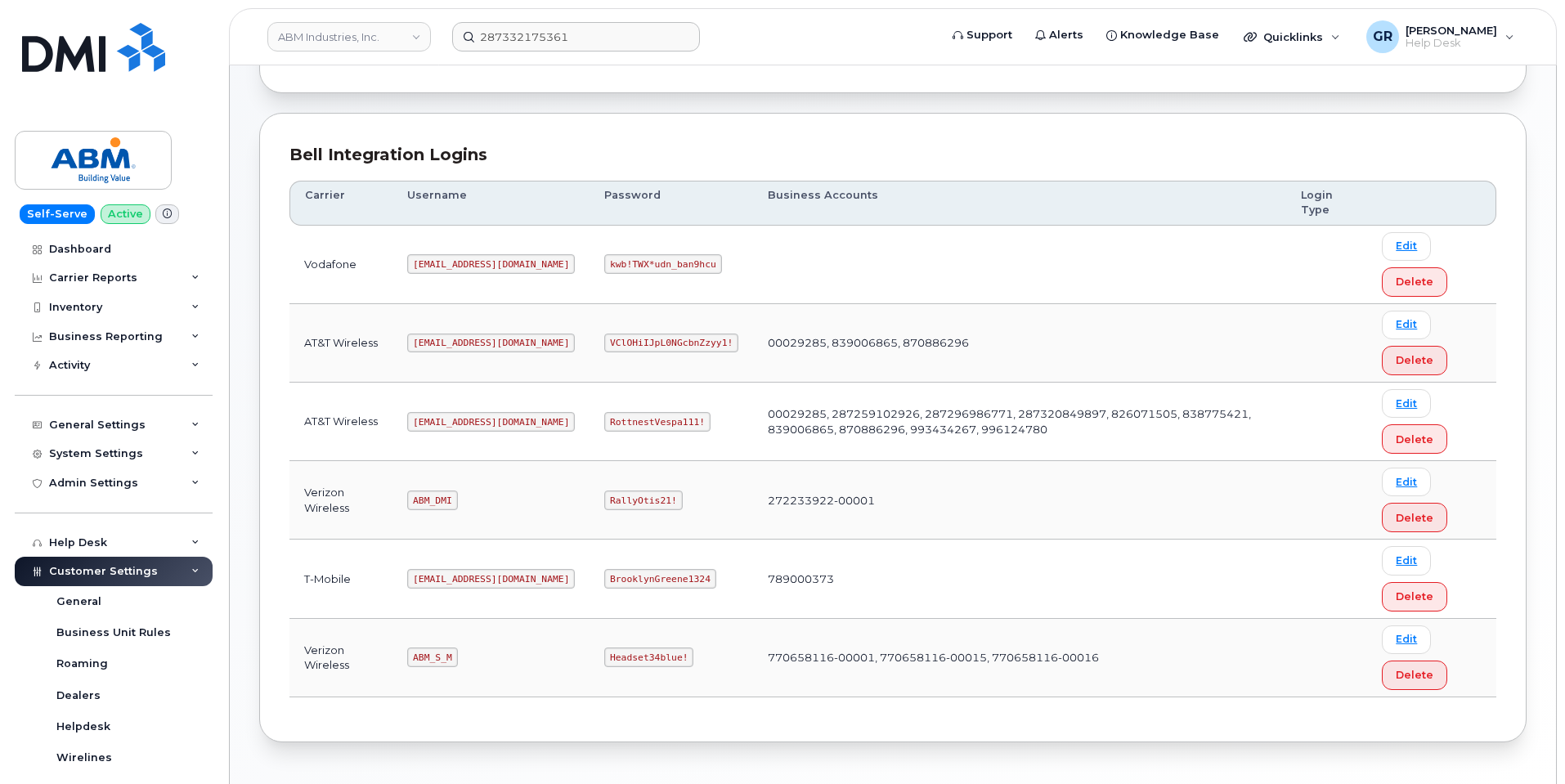
click at [604, 417] on code "RottnestVespa111!" at bounding box center [657, 421] width 106 height 20
copy code "RottnestVespa111!"
